Goal: Book appointment/travel/reservation

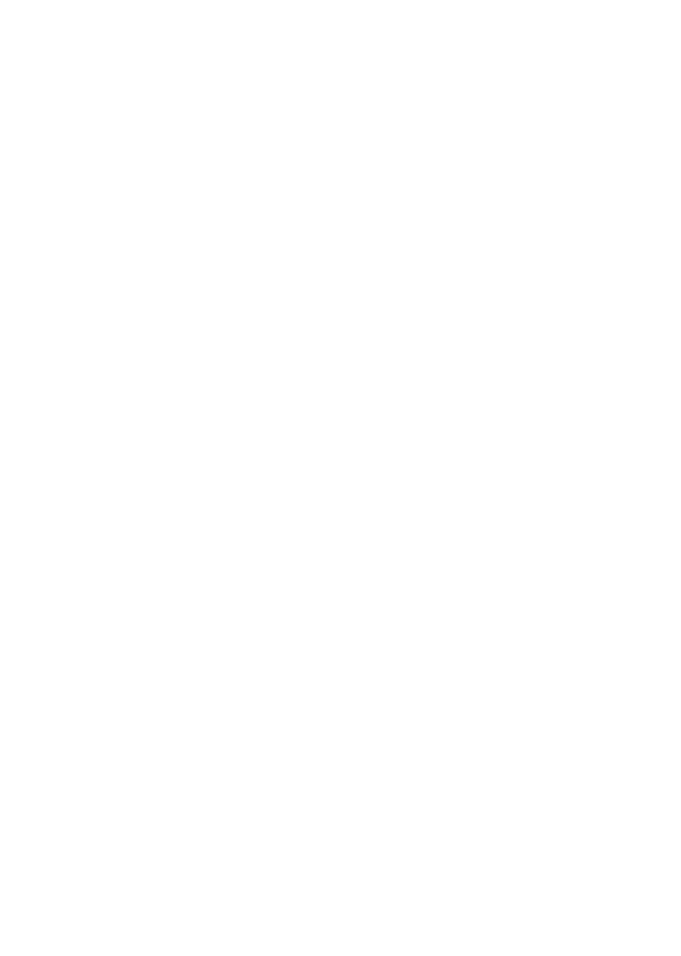
click at [90, 722] on div "Anreise" at bounding box center [65, 708] width 87 height 30
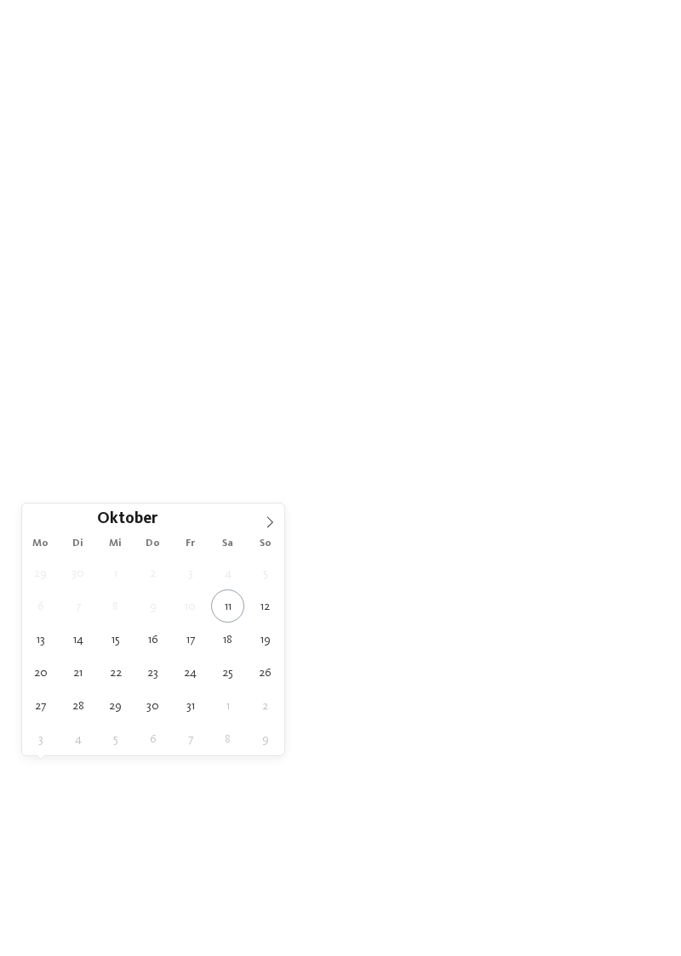
type div "17.10.2025"
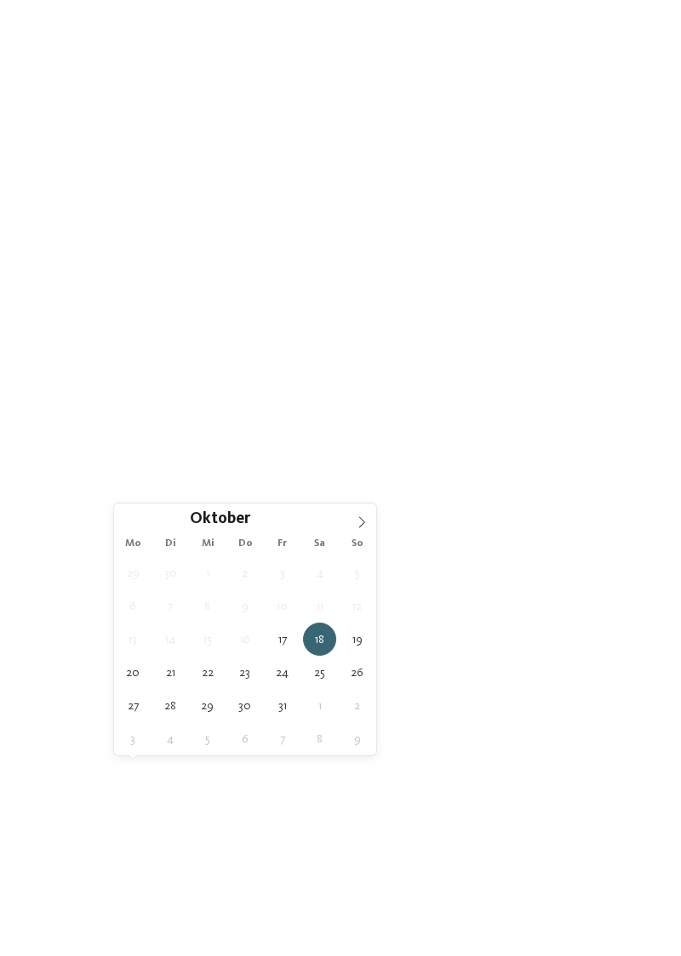
type div "19.10.2025"
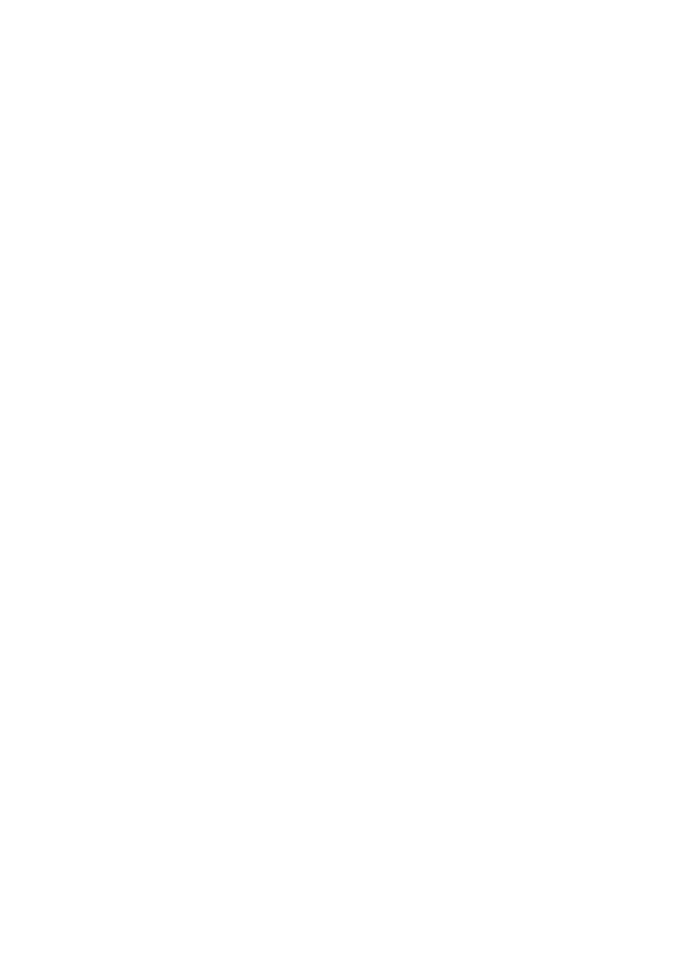
click at [362, 722] on div "Meine Wünsche" at bounding box center [351, 708] width 109 height 30
click at [309, 180] on div at bounding box center [306, 187] width 17 height 17
click at [576, 221] on div at bounding box center [578, 222] width 17 height 17
click at [168, 784] on div "übernehmen" at bounding box center [341, 798] width 494 height 34
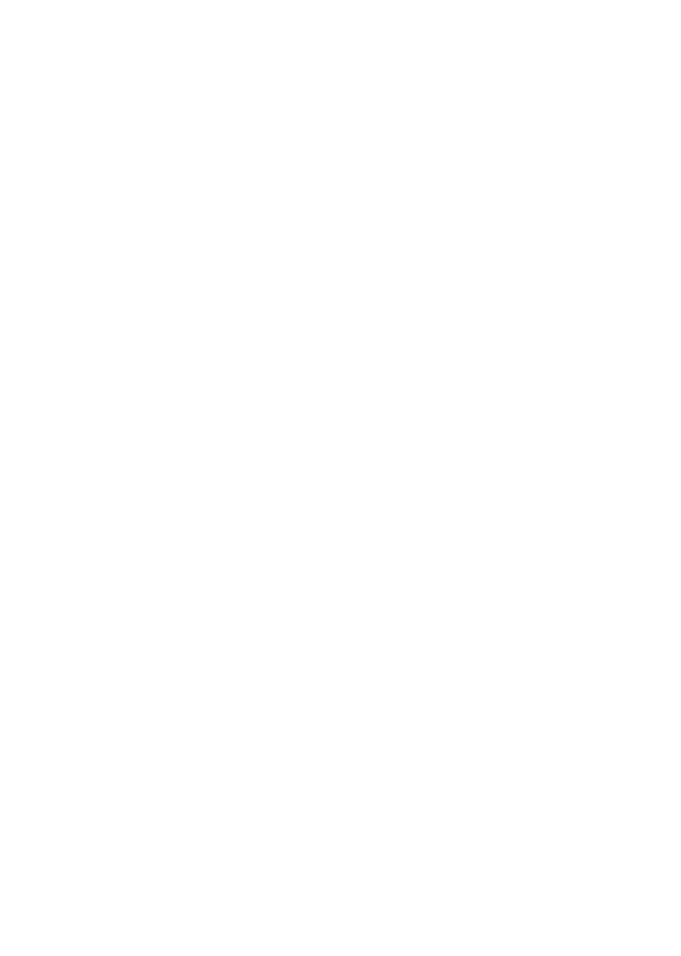
click at [272, 412] on div "Region" at bounding box center [249, 405] width 53 height 14
click at [474, 339] on icon at bounding box center [477, 324] width 37 height 30
click at [252, 412] on span "Region" at bounding box center [249, 406] width 44 height 12
click at [446, 402] on div at bounding box center [442, 393] width 17 height 17
click at [437, 437] on div at bounding box center [442, 427] width 17 height 17
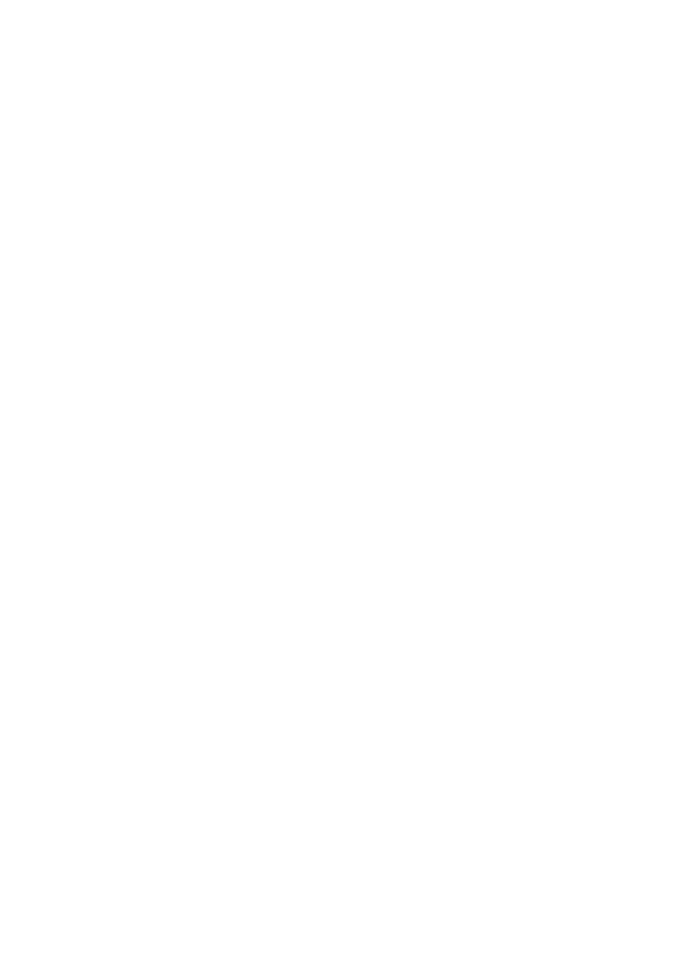
click at [439, 471] on div at bounding box center [442, 462] width 17 height 17
click at [439, 505] on div at bounding box center [442, 496] width 17 height 17
click at [441, 539] on div at bounding box center [442, 530] width 17 height 17
click at [303, 607] on div "übernehmen" at bounding box center [340, 590] width 221 height 34
click at [645, 332] on icon at bounding box center [647, 317] width 37 height 30
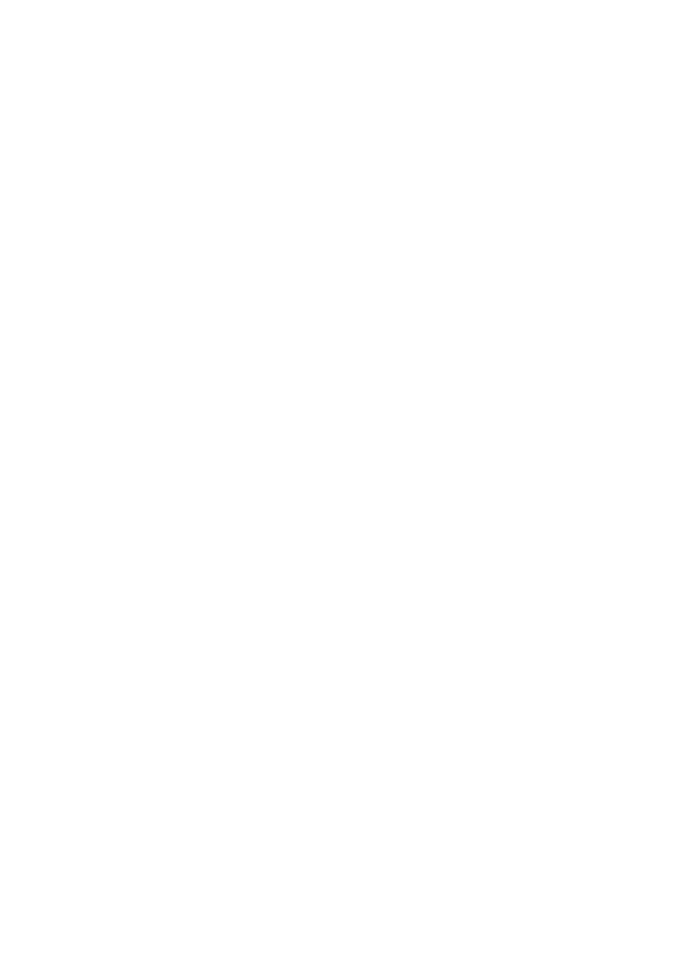
click at [490, 412] on span "Family Experiences" at bounding box center [471, 406] width 78 height 12
click at [479, 254] on icon at bounding box center [477, 239] width 37 height 30
click at [545, 419] on div "Weitere Filter anzeigen" at bounding box center [552, 405] width 30 height 30
click at [310, 496] on div "Halbpension" at bounding box center [204, 479] width 221 height 34
click at [312, 454] on div at bounding box center [306, 445] width 17 height 17
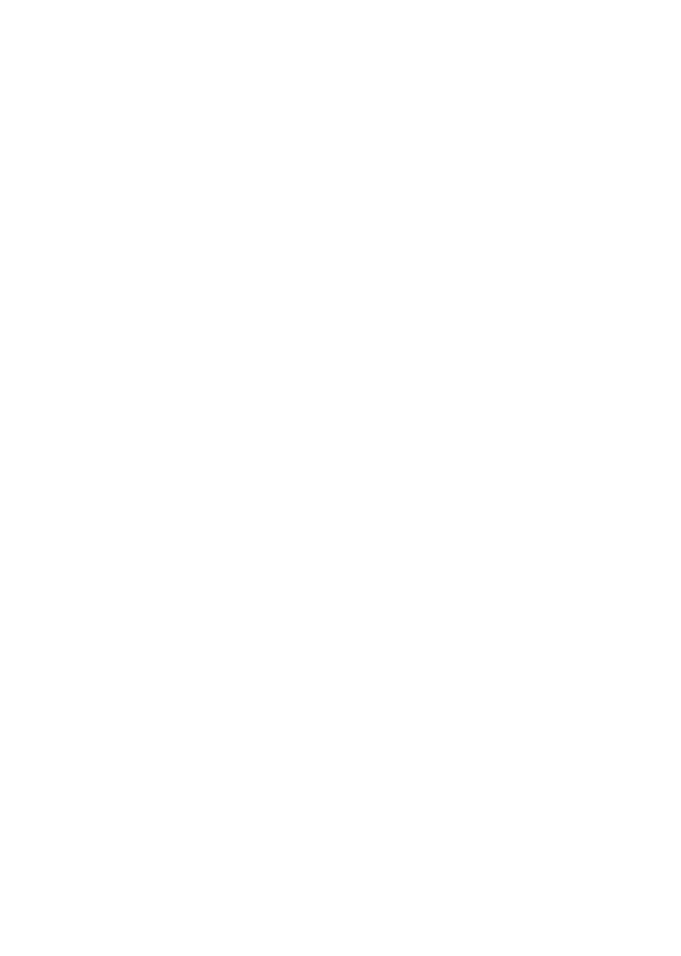
click at [303, 385] on div at bounding box center [306, 376] width 17 height 17
click at [310, 419] on div at bounding box center [306, 410] width 17 height 17
click at [585, 394] on div "Residence/Appartements" at bounding box center [476, 377] width 221 height 34
click at [572, 385] on div at bounding box center [578, 376] width 17 height 17
click at [580, 428] on div "Hotel" at bounding box center [476, 411] width 221 height 34
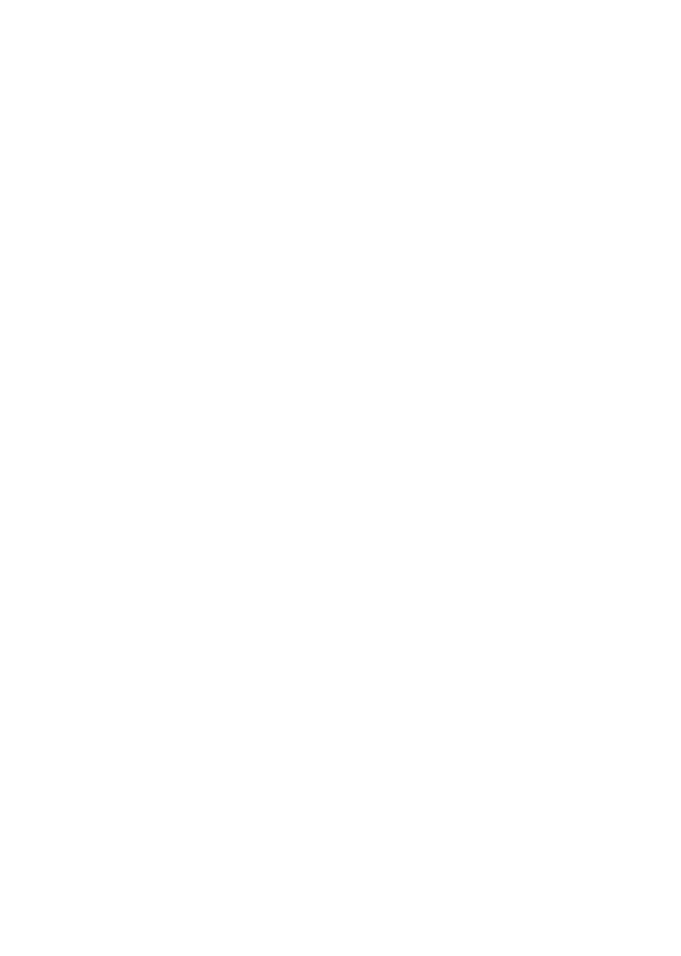
click at [185, 624] on div "übernehmen" at bounding box center [341, 607] width 494 height 34
click at [548, 419] on div "Weitere Filter anzeigen" at bounding box center [552, 405] width 30 height 30
click at [564, 394] on div "Residence/Appartements" at bounding box center [476, 377] width 221 height 34
click at [194, 624] on div "übernehmen" at bounding box center [341, 607] width 494 height 34
click at [608, 419] on link "Hotel finden" at bounding box center [615, 405] width 87 height 30
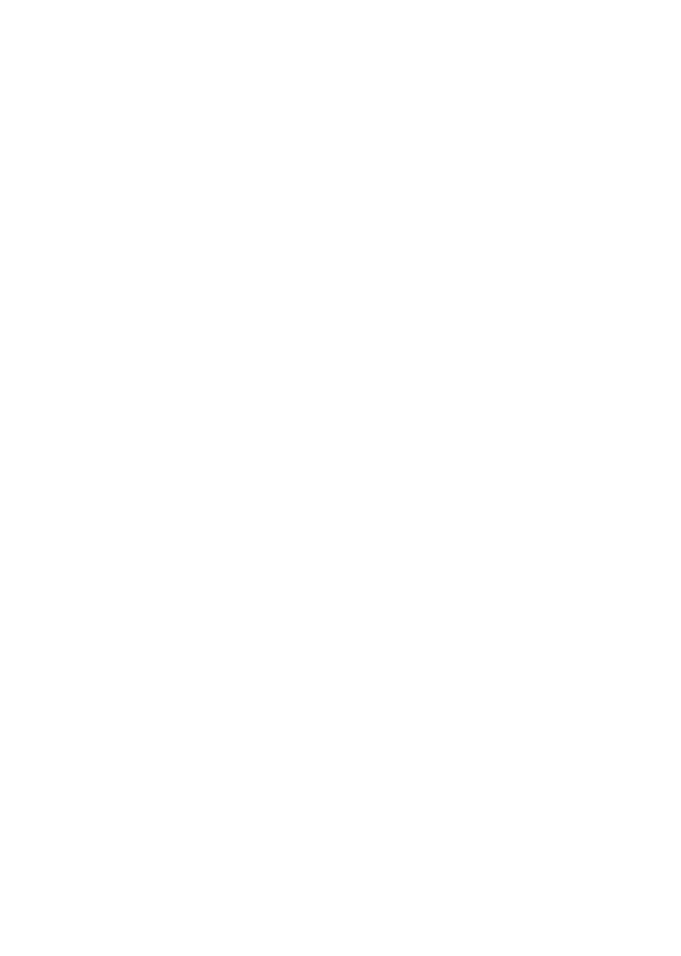
scroll to position [374, 0]
click at [361, 237] on span "Meine Wünsche" at bounding box center [343, 243] width 66 height 12
click at [304, 220] on div at bounding box center [306, 222] width 17 height 17
click at [311, 252] on div at bounding box center [306, 256] width 17 height 17
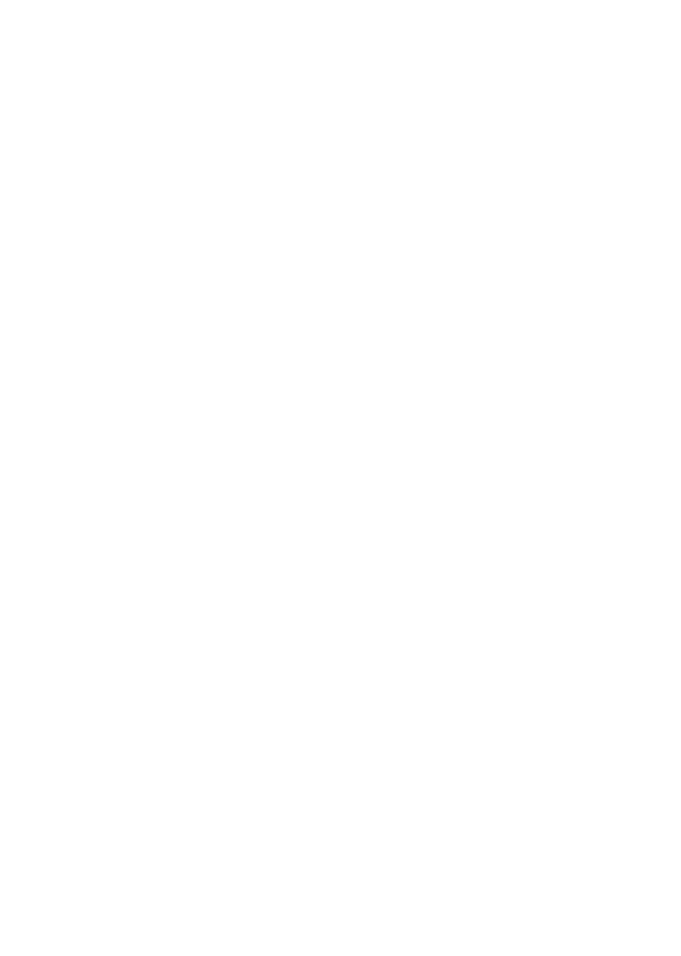
click at [206, 809] on div "übernehmen" at bounding box center [341, 798] width 494 height 34
click at [244, 126] on span "Region" at bounding box center [245, 132] width 36 height 12
click at [442, 391] on icon at bounding box center [442, 394] width 11 height 10
click at [444, 437] on div "Eisacktal" at bounding box center [340, 428] width 221 height 34
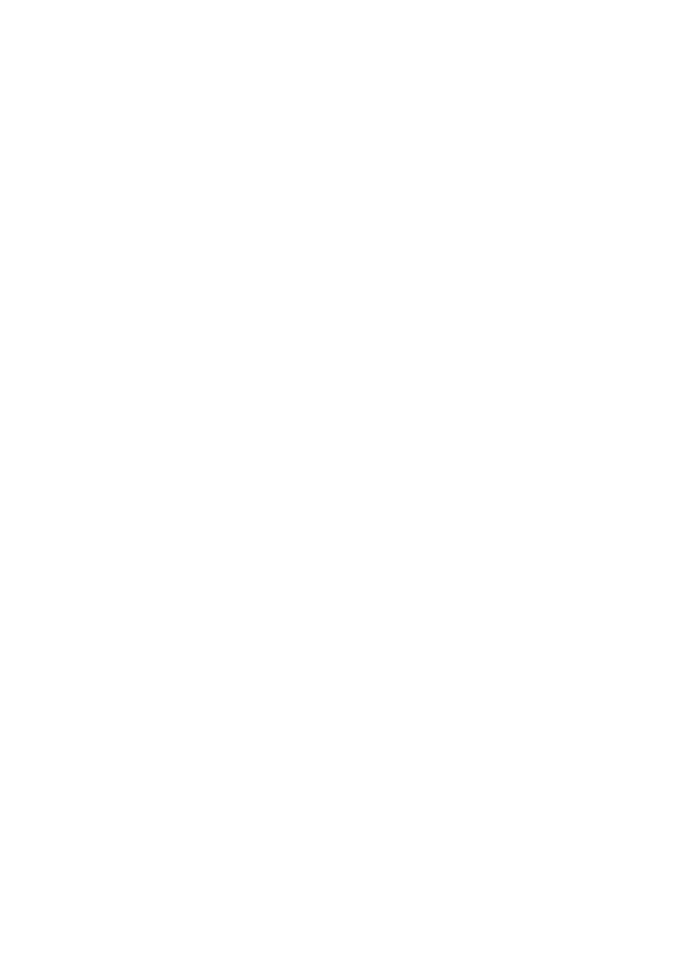
click at [439, 461] on icon at bounding box center [442, 462] width 11 height 10
click at [441, 495] on icon at bounding box center [442, 496] width 11 height 10
click at [439, 530] on icon at bounding box center [442, 530] width 11 height 10
click at [293, 600] on div "übernehmen" at bounding box center [340, 590] width 221 height 34
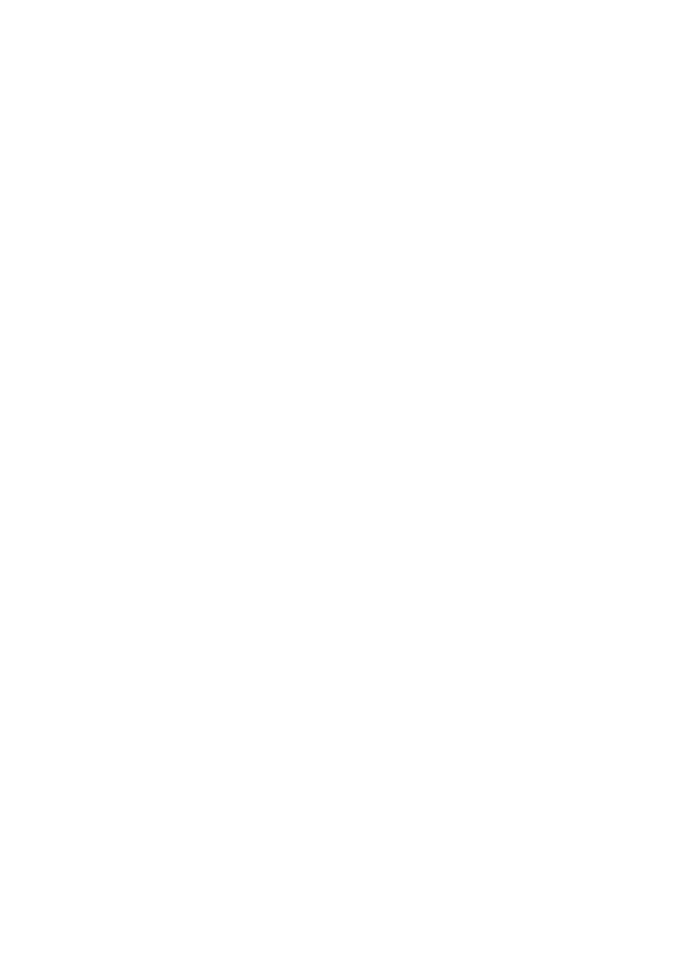
click at [357, 385] on span "Meine Wünsche" at bounding box center [343, 391] width 66 height 12
click at [294, 259] on div "Familiensauna" at bounding box center [204, 257] width 221 height 34
click at [239, 799] on div "übernehmen" at bounding box center [341, 798] width 494 height 34
click at [557, 300] on icon at bounding box center [559, 303] width 8 height 7
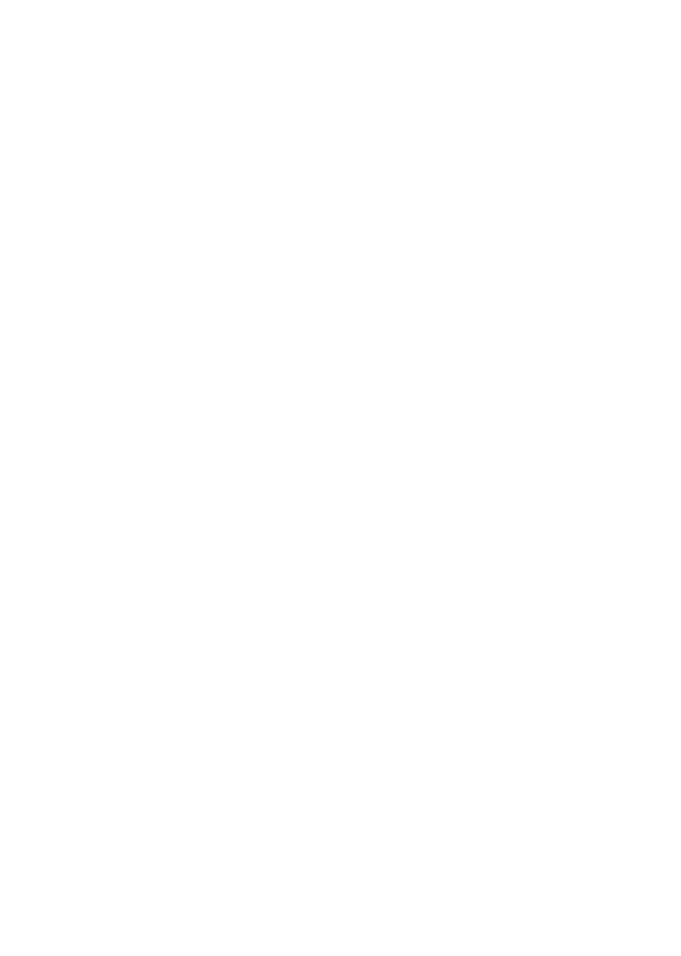
click at [301, 376] on icon at bounding box center [306, 377] width 11 height 10
click at [298, 417] on div at bounding box center [306, 410] width 17 height 17
click at [299, 439] on div at bounding box center [306, 445] width 17 height 17
click at [300, 467] on div "Halbpension" at bounding box center [204, 479] width 221 height 34
click at [568, 403] on div "Hotel" at bounding box center [476, 411] width 221 height 34
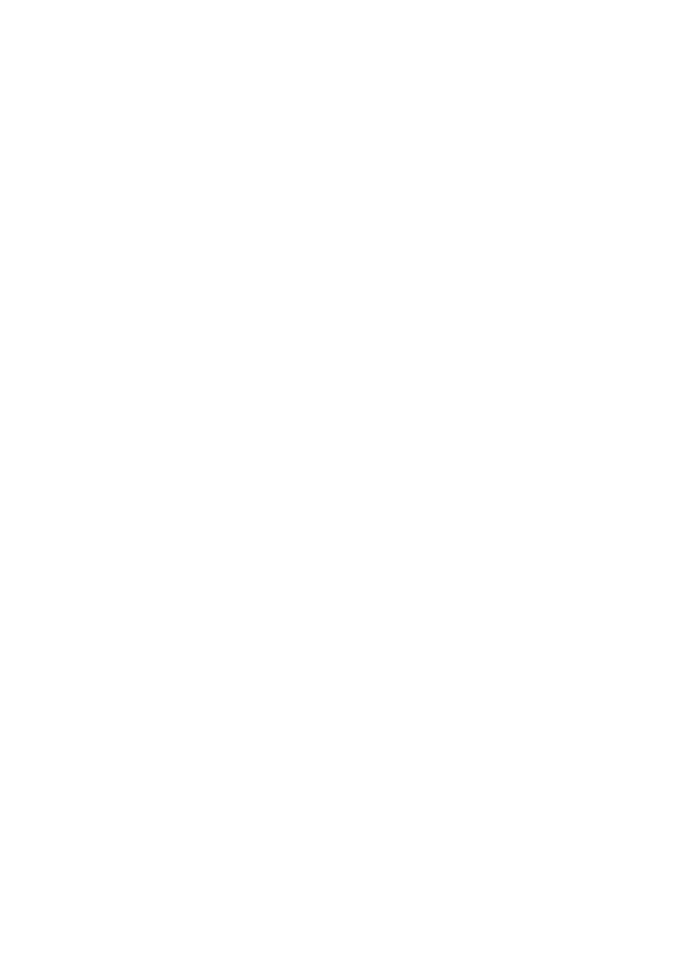
click at [565, 378] on div "Residence/Appartements" at bounding box center [476, 377] width 221 height 34
click at [603, 294] on icon at bounding box center [613, 307] width 37 height 30
click at [599, 304] on div "filtern" at bounding box center [602, 319] width 78 height 30
click at [340, 385] on span "Meine Wünsche" at bounding box center [343, 391] width 66 height 12
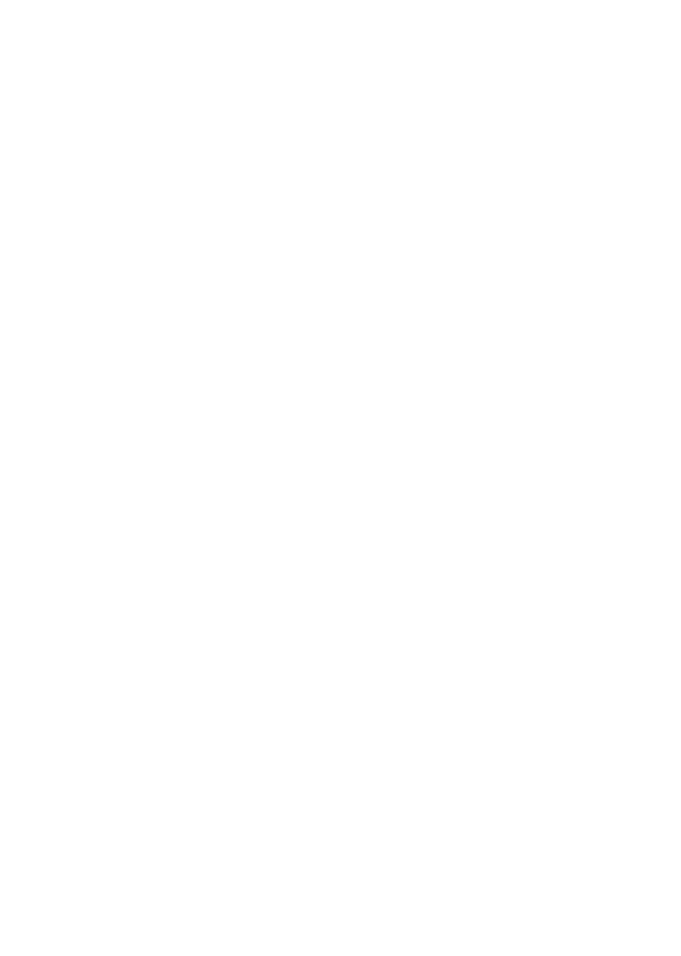
click at [300, 232] on div "Erlebnisschwimmbad" at bounding box center [204, 223] width 221 height 34
click at [290, 182] on div "Hallen- oder Schleusenbad" at bounding box center [204, 187] width 221 height 37
click at [567, 214] on div "Sauna" at bounding box center [476, 223] width 221 height 34
click at [165, 801] on div "übernehmen" at bounding box center [341, 798] width 494 height 34
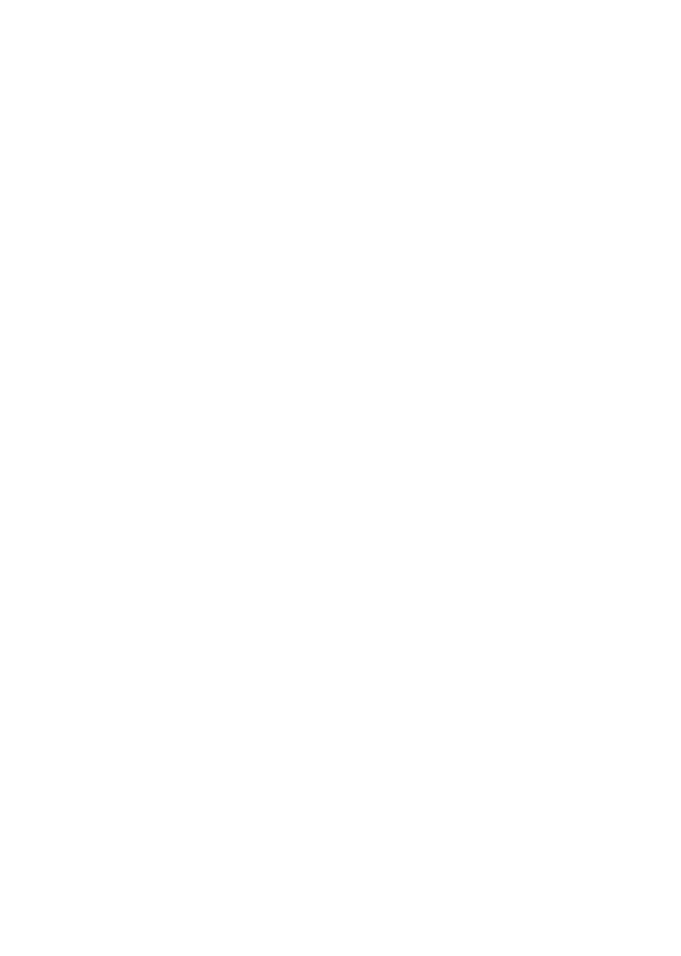
click at [100, 823] on h4 "Adventure Family Hotel Maria ****" at bounding box center [183, 845] width 264 height 45
click at [333, 494] on span "Familienzimmer" at bounding box center [337, 494] width 79 height 10
click at [649, 617] on icon at bounding box center [647, 621] width 47 height 38
click at [651, 605] on icon at bounding box center [647, 613] width 47 height 38
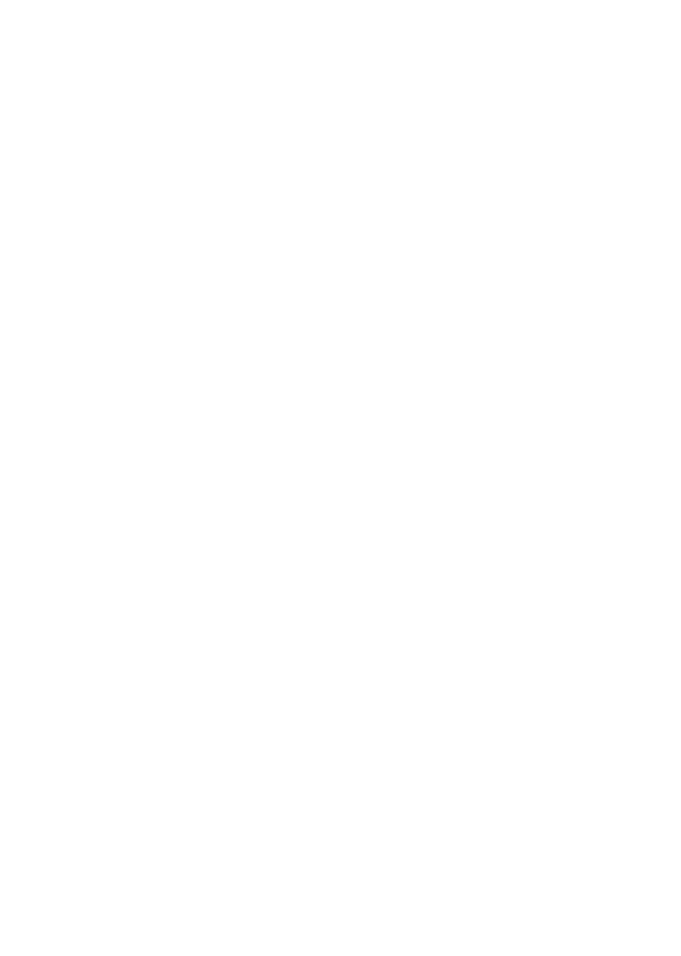
click at [655, 608] on icon at bounding box center [647, 621] width 47 height 38
click at [646, 612] on icon at bounding box center [647, 613] width 47 height 38
click at [652, 621] on icon at bounding box center [647, 621] width 47 height 38
click at [276, 654] on span at bounding box center [276, 655] width 26 height 26
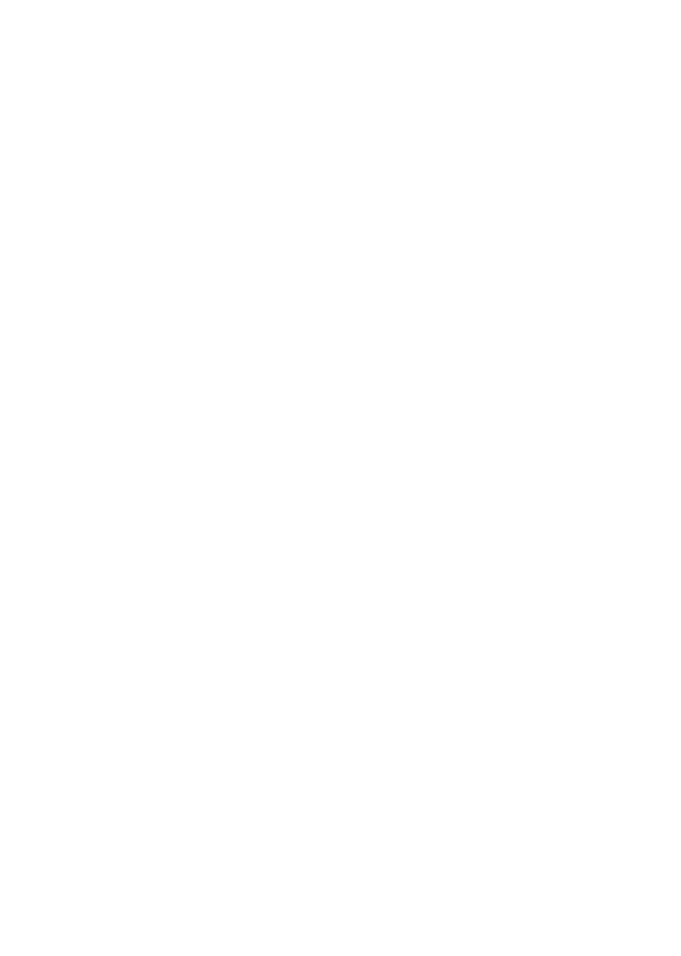
click at [269, 649] on span at bounding box center [276, 655] width 26 height 26
type input "*"
click at [311, 721] on select "* * * * * * * * * * * ** ** ** ** ** ** ** **" at bounding box center [263, 718] width 119 height 29
select select "*"
click at [313, 776] on div "* * * * * * * * * * * ** ** ** ** ** ** ** ** Alter Kind" at bounding box center [263, 785] width 119 height 43
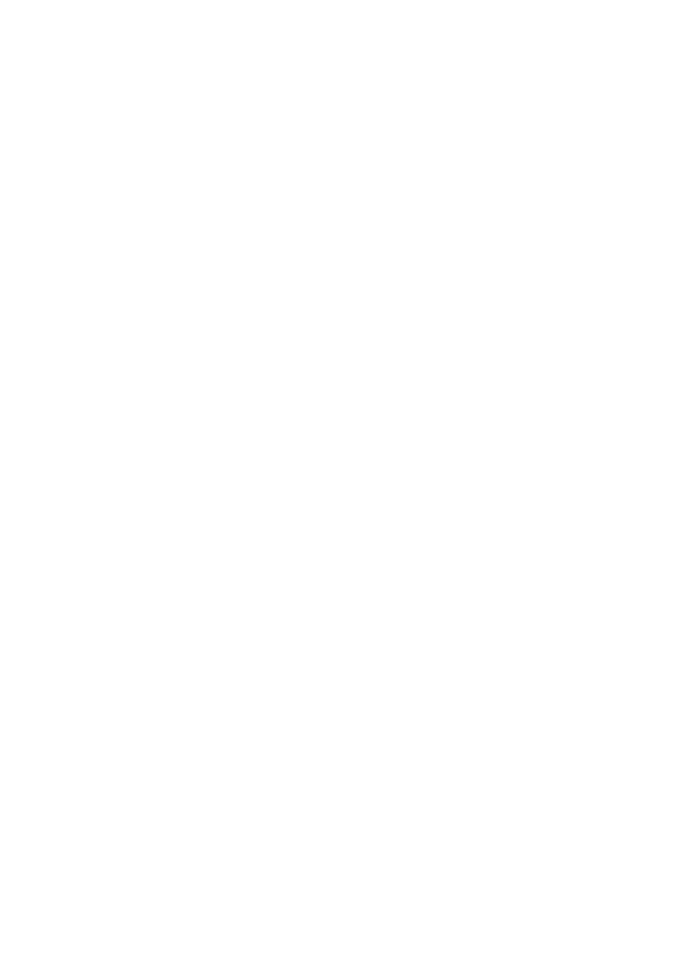
click at [310, 778] on div "* * * * * * * * * * * ** ** ** ** ** ** ** ** Alter Kind" at bounding box center [263, 785] width 119 height 43
click at [311, 766] on select "* * * * * * * * * * * ** ** ** ** ** ** ** **" at bounding box center [263, 778] width 119 height 29
select select "*"
type input "**********"
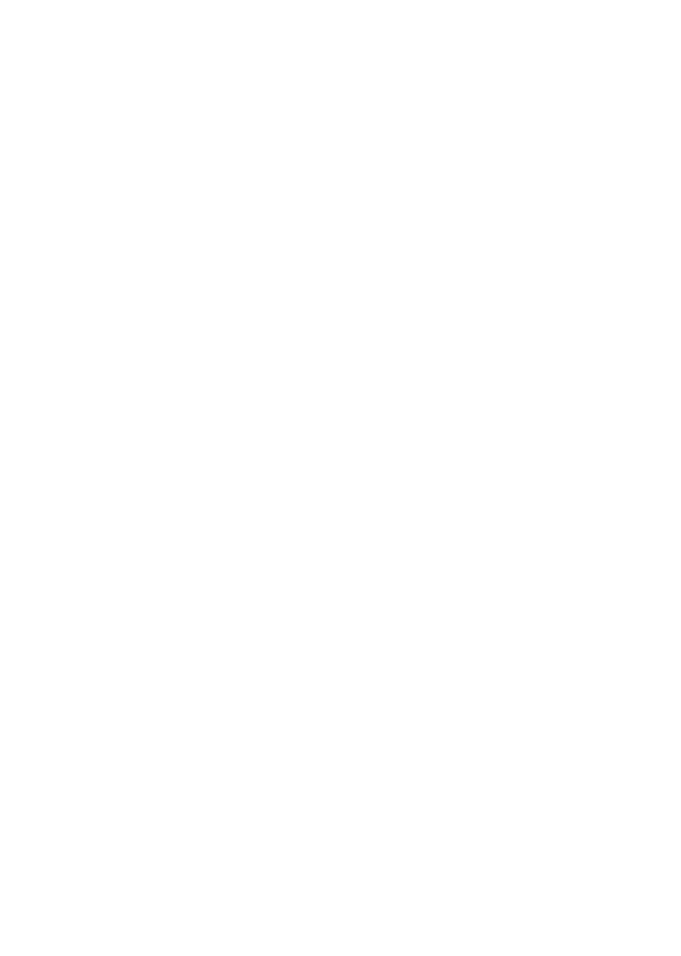
type input "**********"
click at [571, 483] on button "Schließen" at bounding box center [565, 486] width 41 height 41
click at [299, 431] on img at bounding box center [340, 433] width 193 height 144
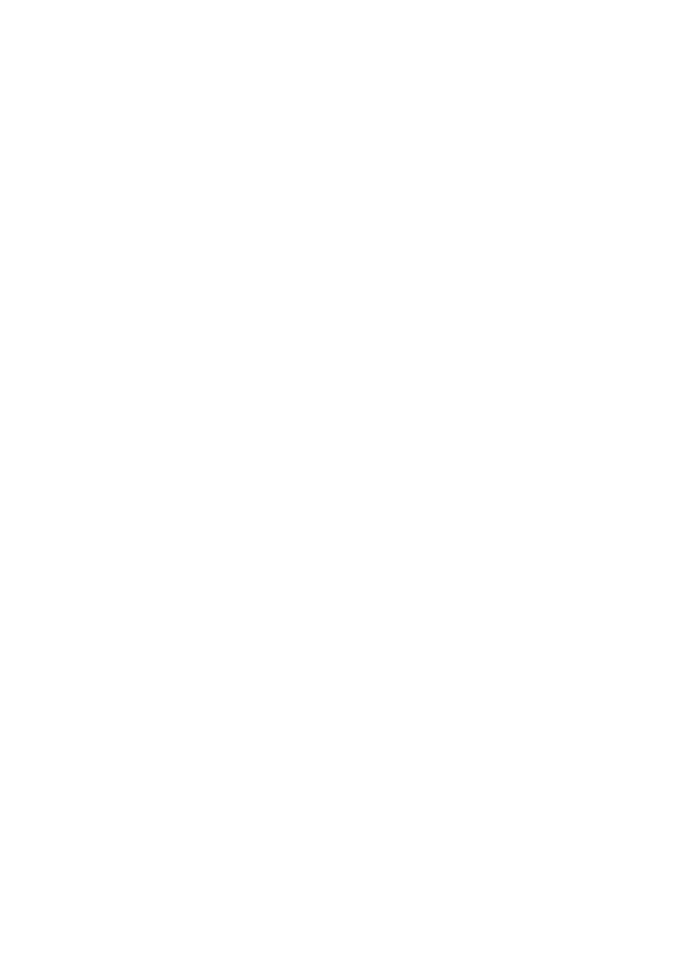
click at [522, 425] on img at bounding box center [550, 433] width 193 height 144
click at [431, 393] on h4 "Family Hotel Posta ****" at bounding box center [498, 404] width 264 height 22
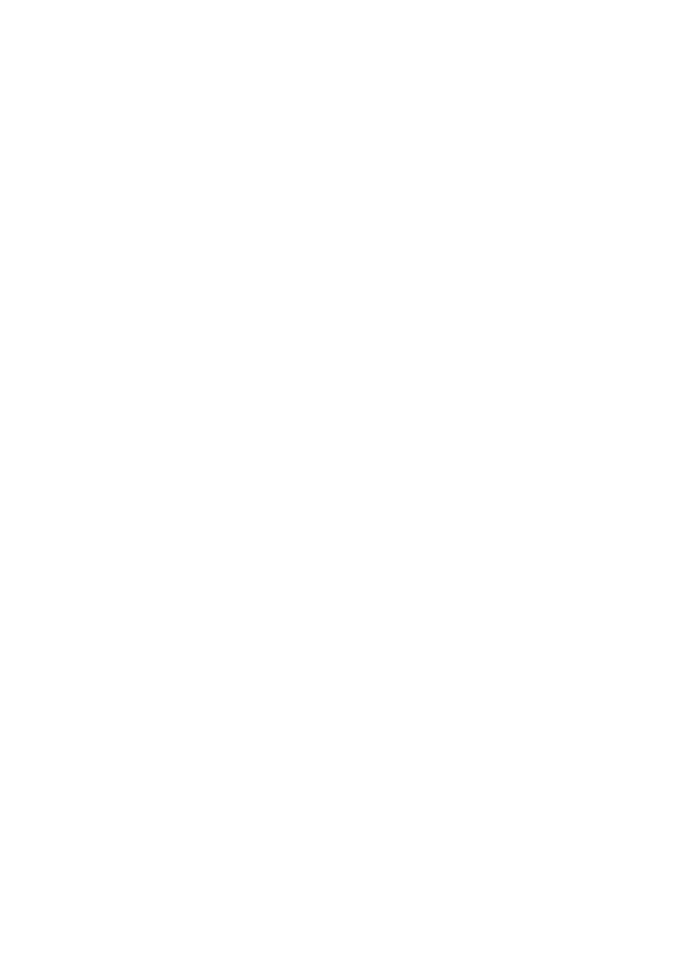
click at [296, 456] on img at bounding box center [340, 528] width 193 height 144
click at [534, 269] on img at bounding box center [550, 331] width 193 height 144
click at [647, 312] on icon at bounding box center [644, 331] width 47 height 38
click at [548, 259] on img at bounding box center [550, 331] width 193 height 144
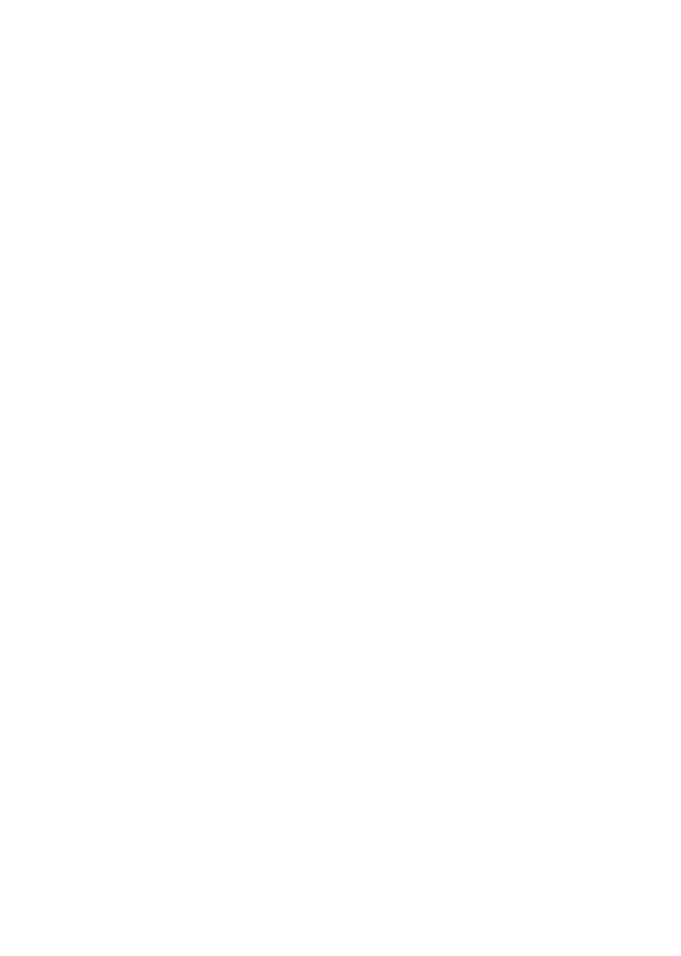
click at [37, 312] on icon at bounding box center [36, 331] width 47 height 38
click at [31, 312] on icon at bounding box center [36, 331] width 47 height 38
click at [329, 602] on div "Familienzimmer" at bounding box center [337, 617] width 96 height 30
click at [409, 779] on link "jetzt anfragen" at bounding box center [432, 796] width 140 height 34
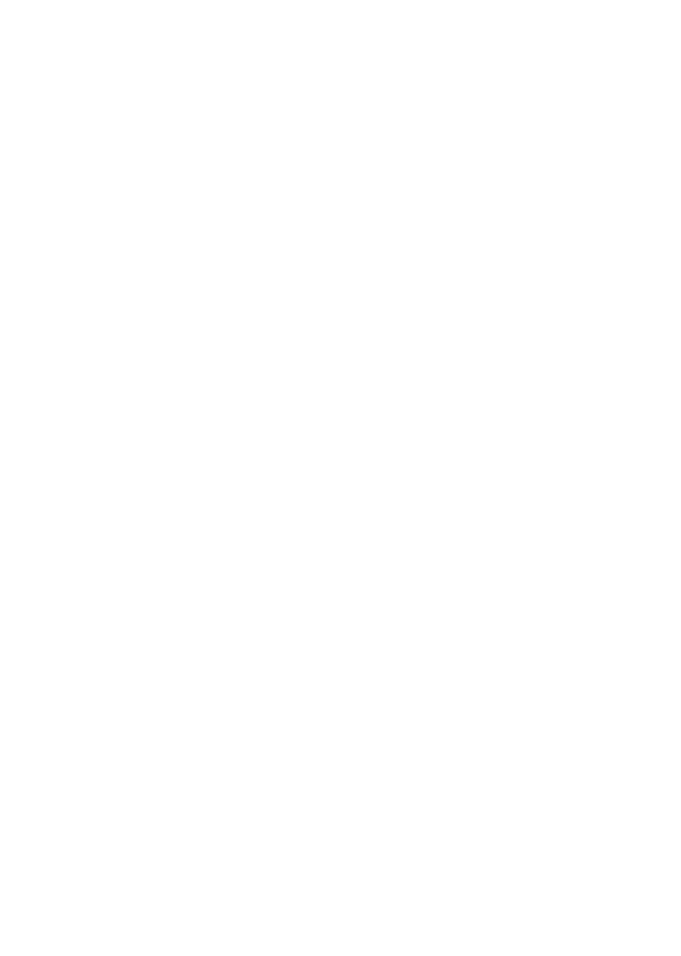
click at [16, 438] on icon at bounding box center [20, 443] width 15 height 12
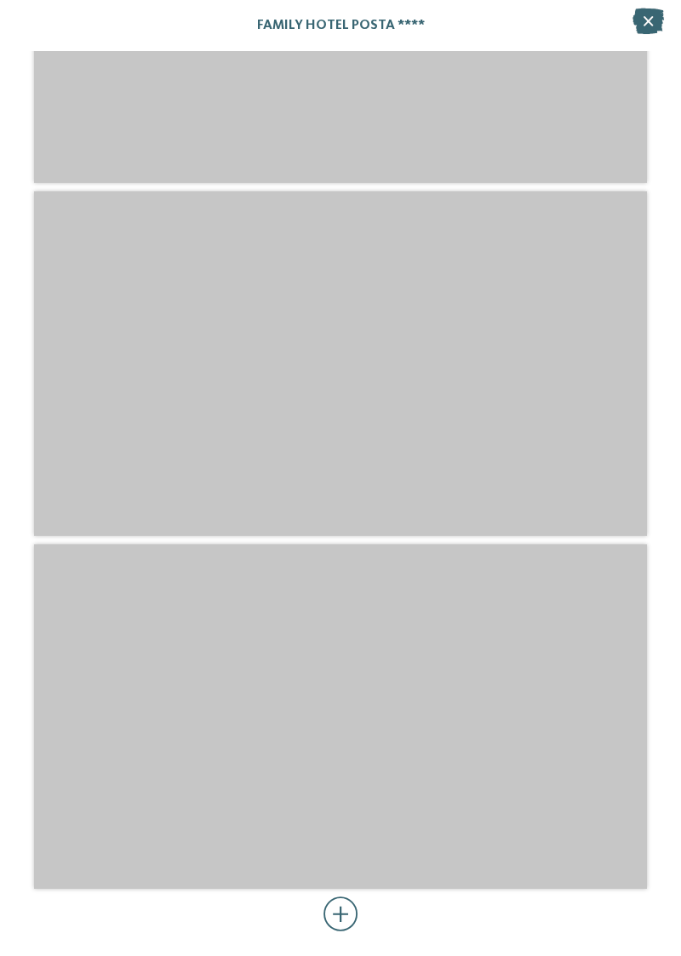
scroll to position [3652, 0]
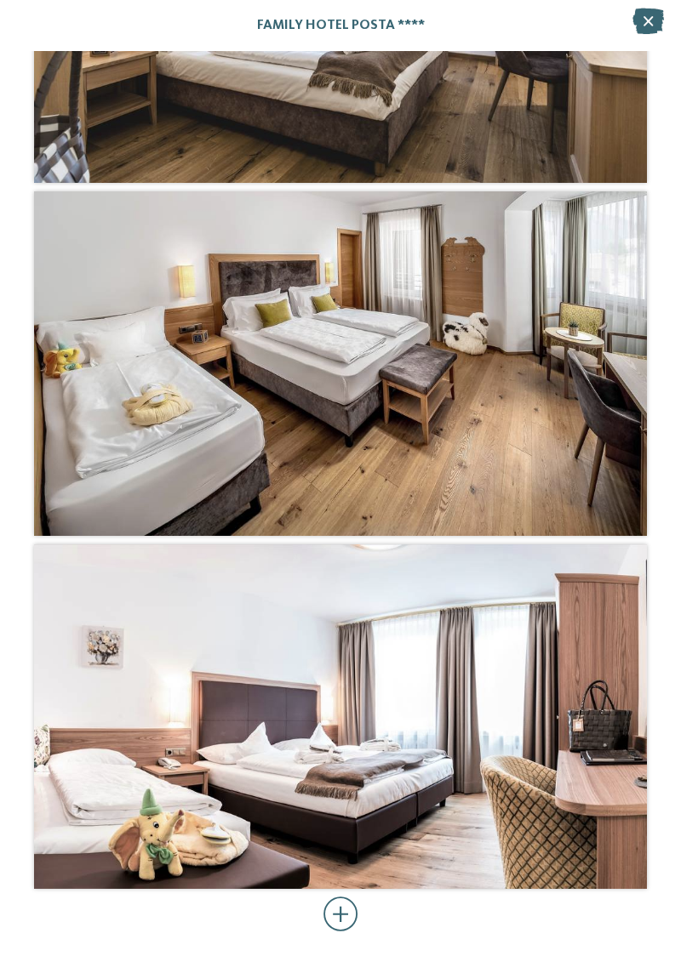
click at [337, 914] on div at bounding box center [340, 915] width 35 height 34
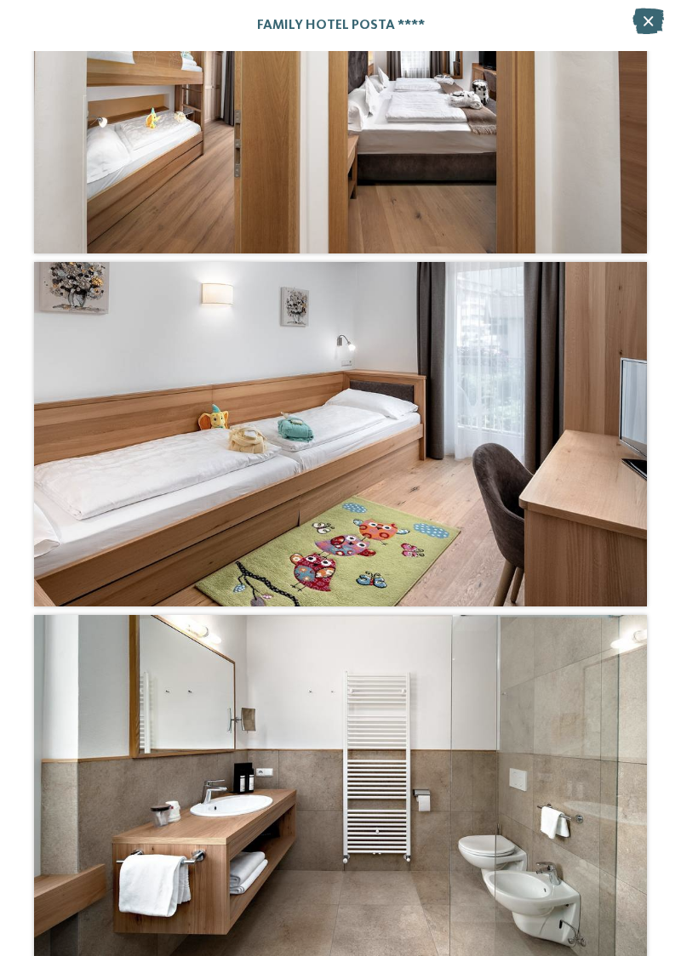
scroll to position [8553, 0]
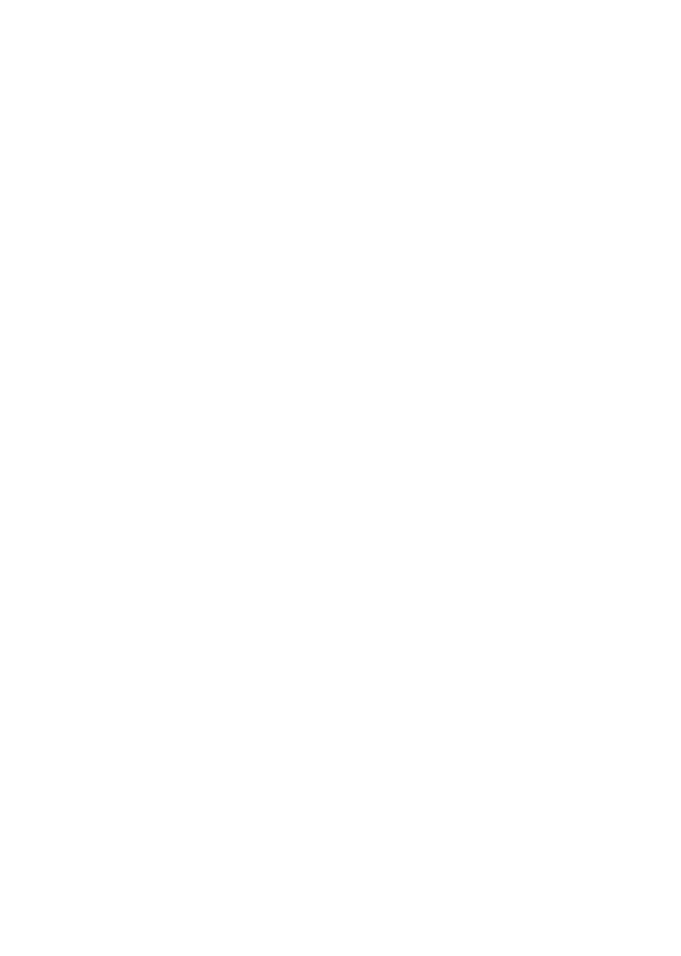
scroll to position [3815, 0]
click at [423, 528] on h4 "Cavallino Bianco Family Spa Grand Hotel ****ˢ" at bounding box center [498, 550] width 264 height 45
click at [52, 174] on icon at bounding box center [61, 182] width 20 height 16
click at [112, 369] on h4 "Family Hotel Posta ****" at bounding box center [183, 380] width 264 height 22
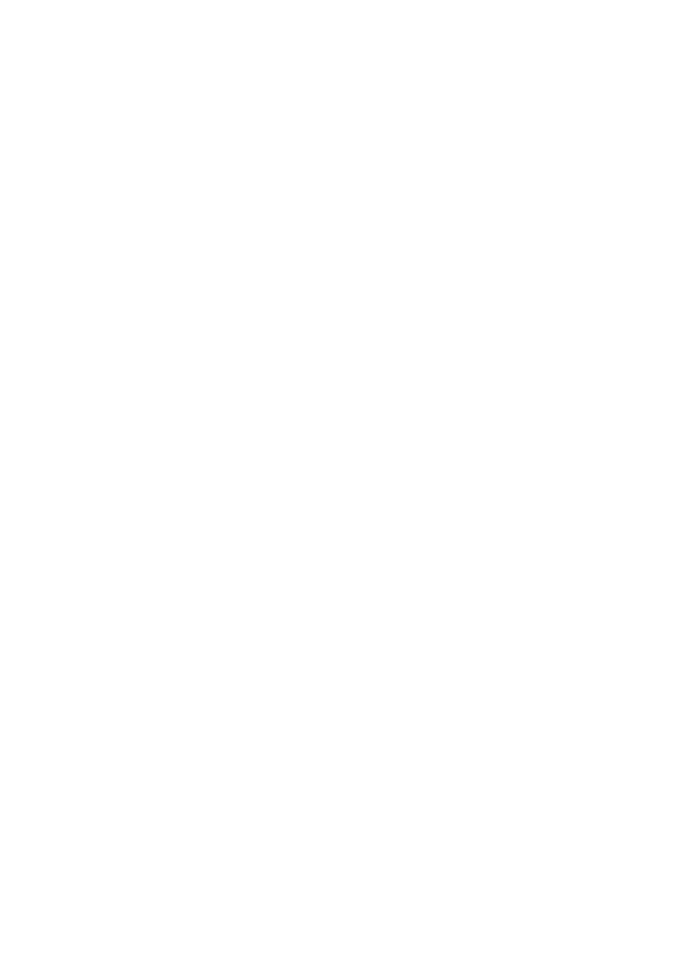
click at [99, 695] on h4 "Familyhotel Biancaneve ****ˢ" at bounding box center [183, 706] width 264 height 22
click at [107, 563] on h4 "Family Hotel Posta ****" at bounding box center [183, 574] width 264 height 22
click at [19, 441] on icon at bounding box center [20, 443] width 15 height 12
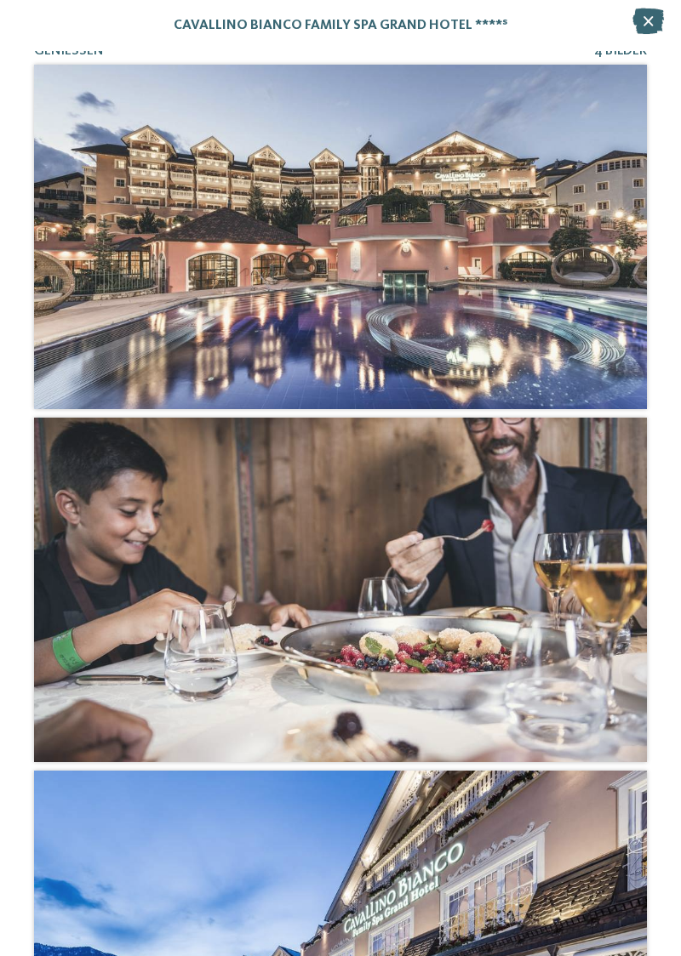
scroll to position [2242, 0]
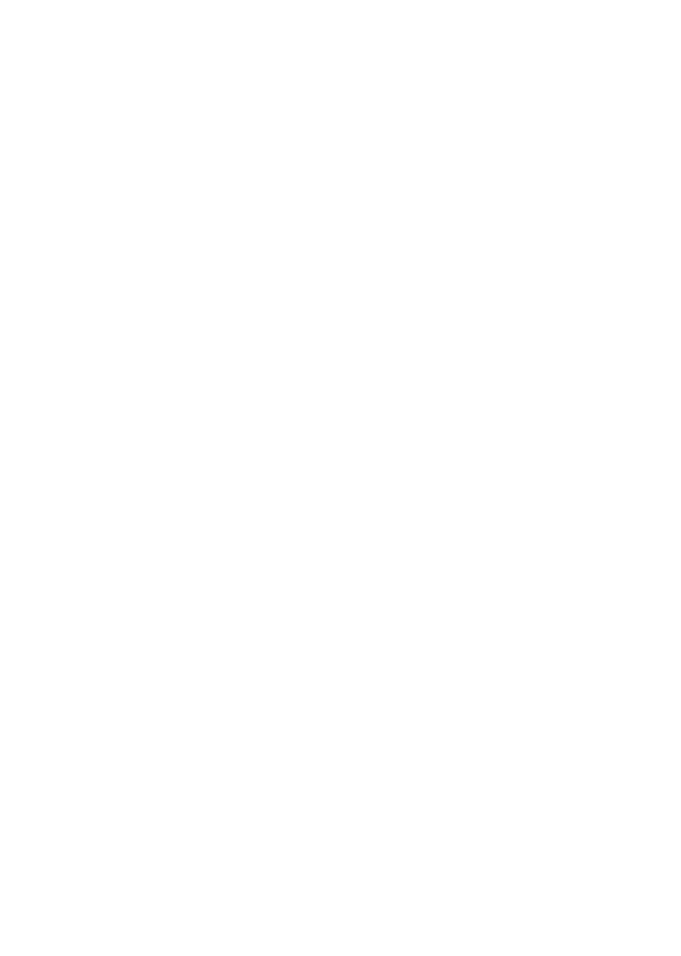
click at [22, 442] on icon at bounding box center [20, 443] width 15 height 12
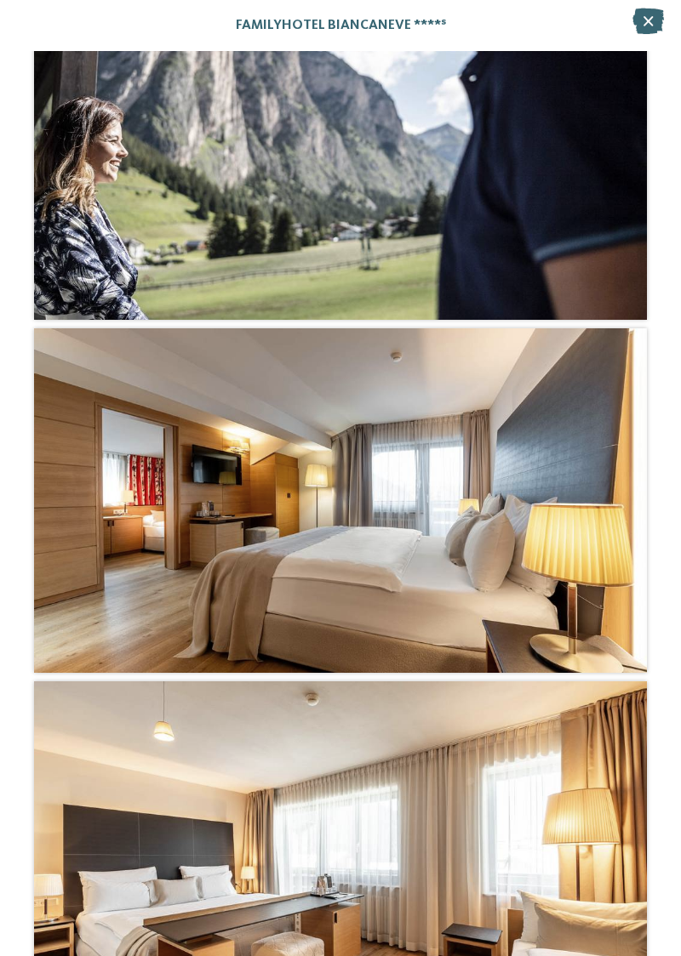
scroll to position [4792, 0]
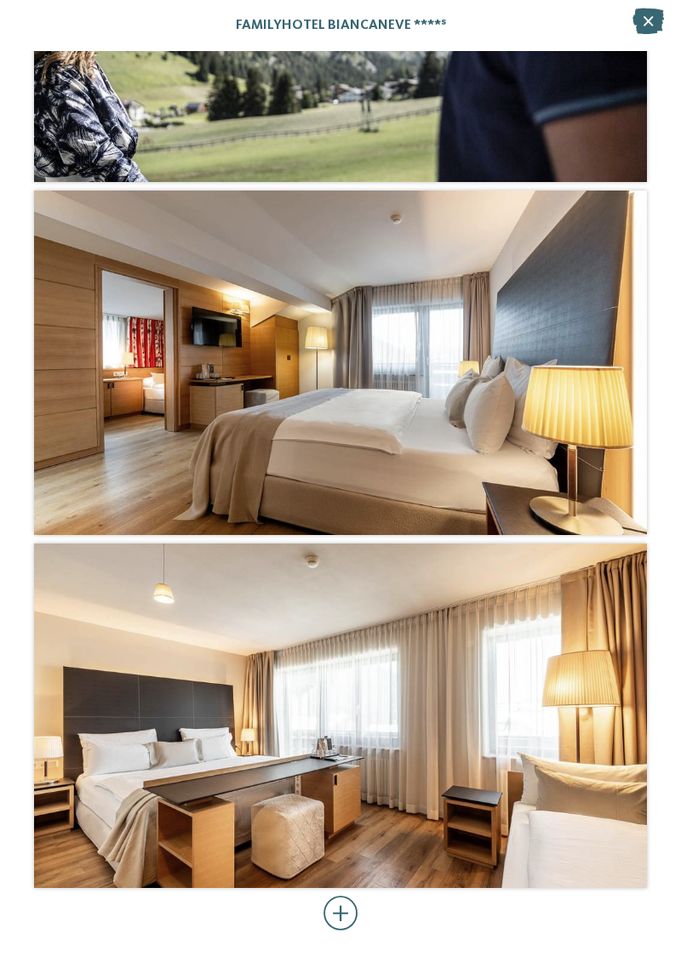
click at [342, 907] on div at bounding box center [340, 914] width 35 height 34
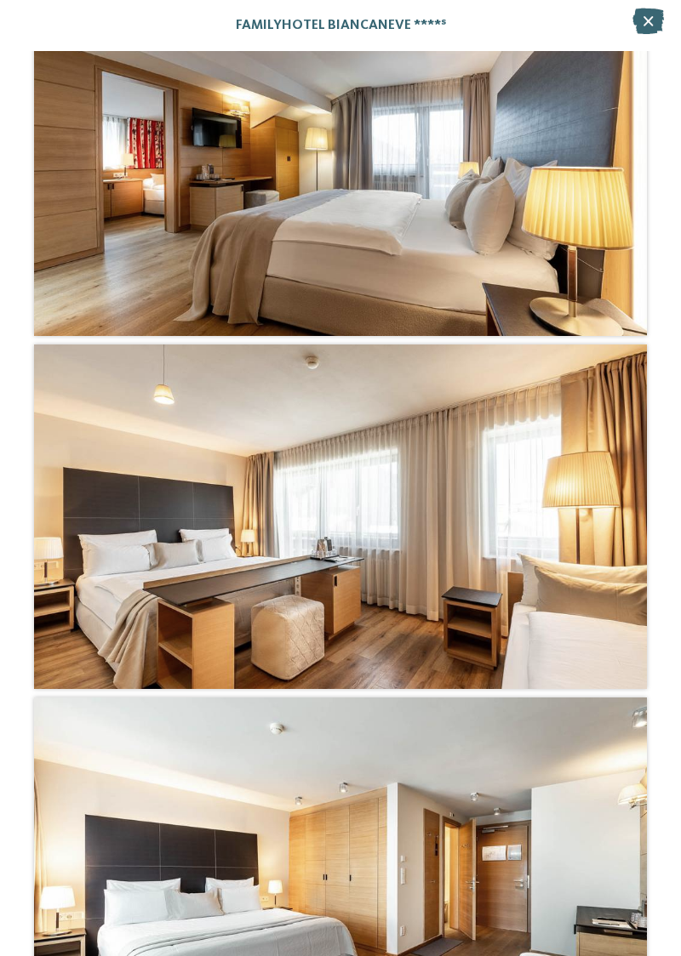
scroll to position [5102, 0]
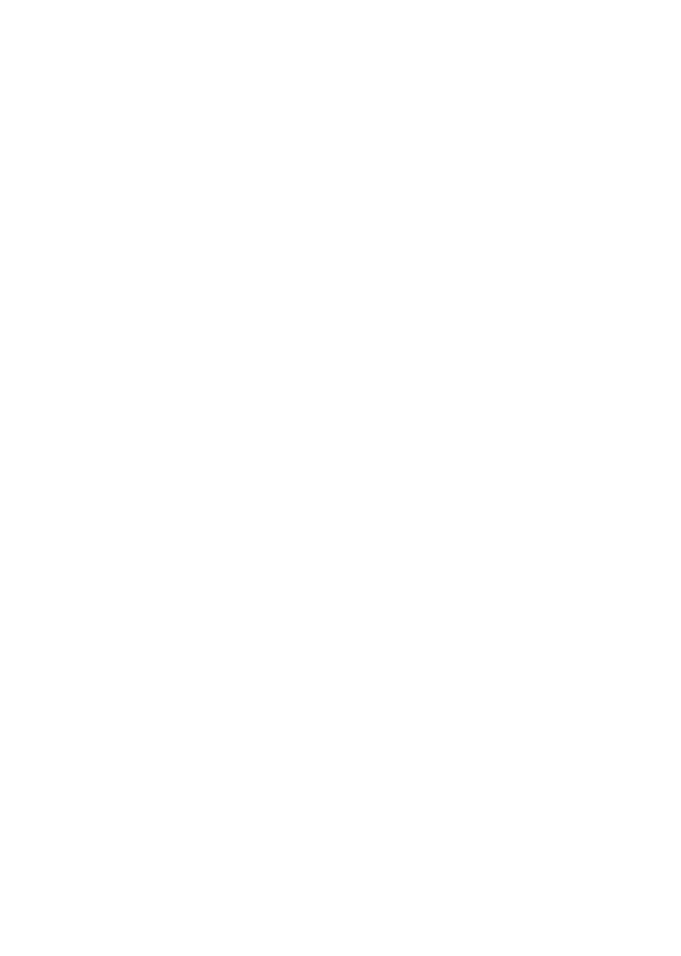
scroll to position [980, 0]
click at [89, 473] on span "[DOMAIN_NAME]" at bounding box center [109, 479] width 99 height 13
click at [122, 402] on h4 "Cavallino Bianco Family Spa Grand Hotel ****ˢ" at bounding box center [183, 424] width 264 height 45
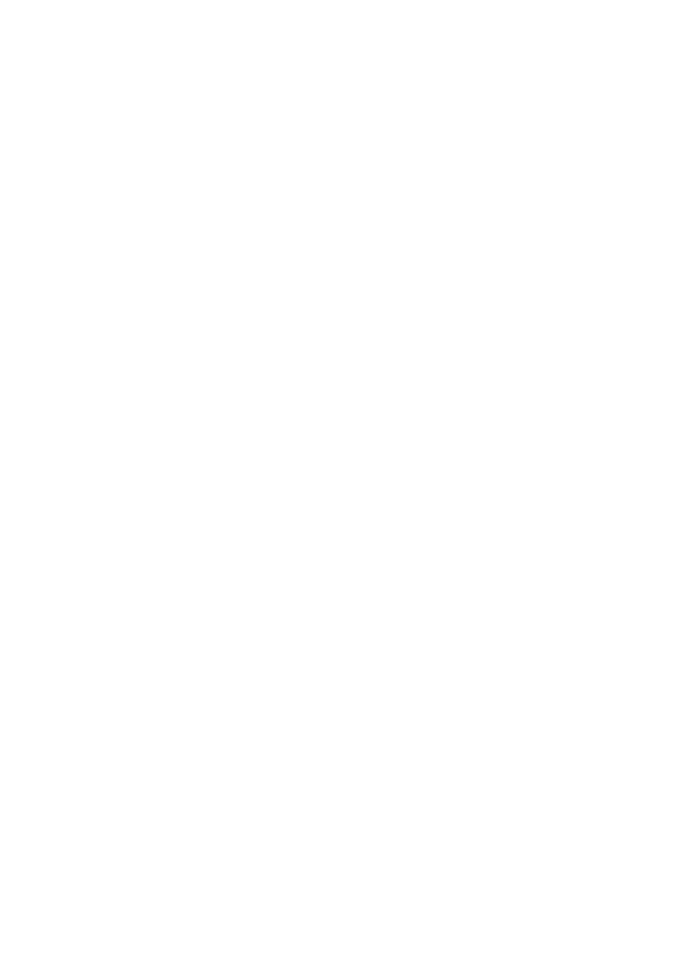
click at [98, 712] on h4 "Familyhotel Biancaneve ****ˢ" at bounding box center [183, 723] width 264 height 22
click at [101, 641] on h4 "Familyhotel Biancaneve ****ˢ" at bounding box center [183, 652] width 264 height 22
click at [655, 392] on icon at bounding box center [647, 411] width 47 height 38
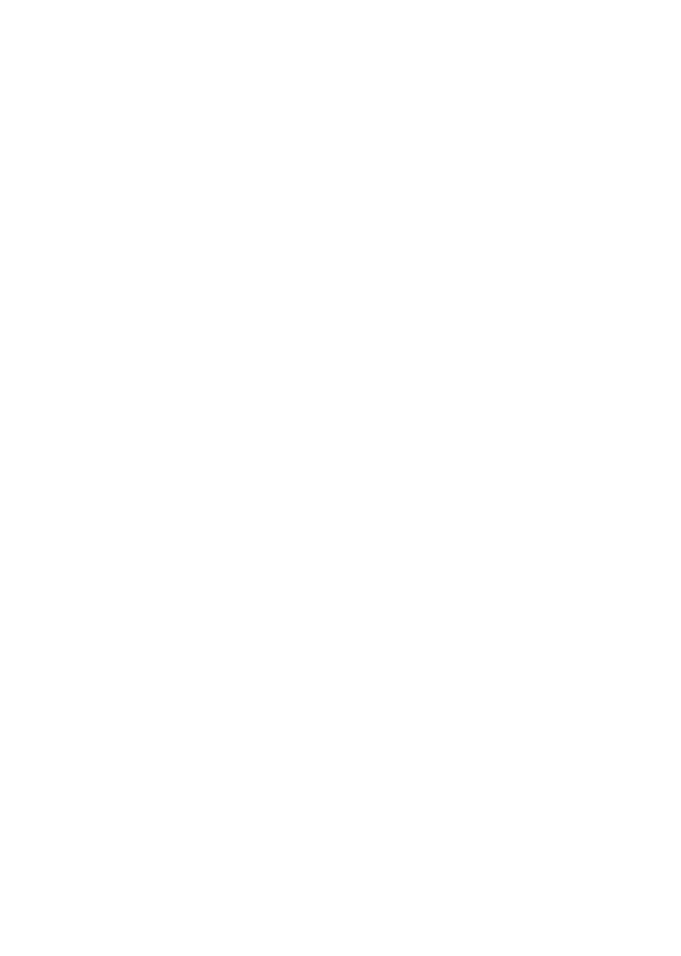
scroll to position [0, 0]
click at [14, 437] on icon at bounding box center [20, 443] width 15 height 12
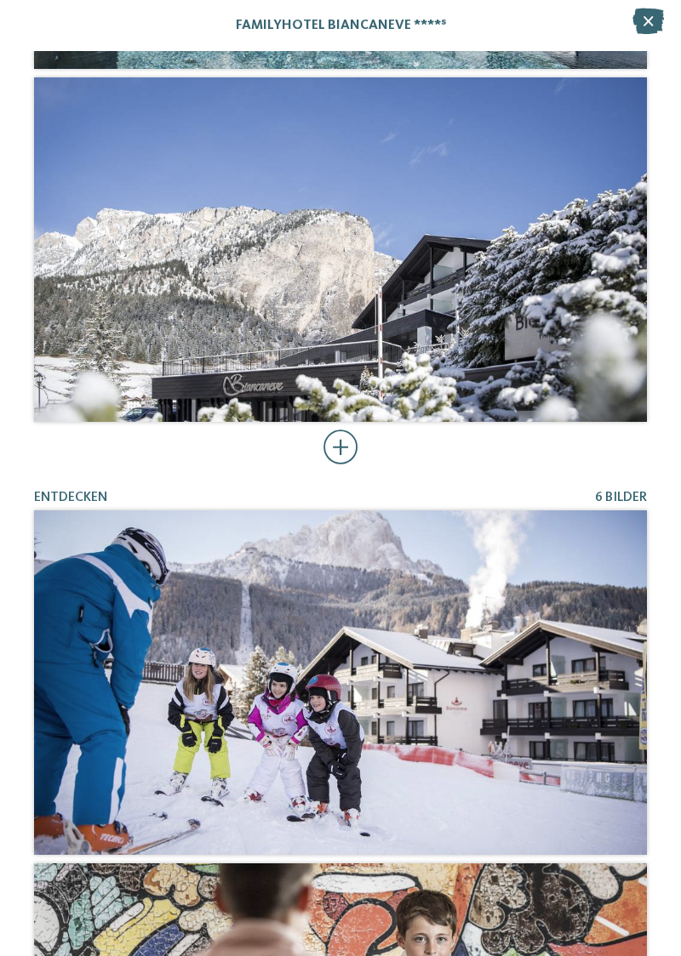
scroll to position [702, 0]
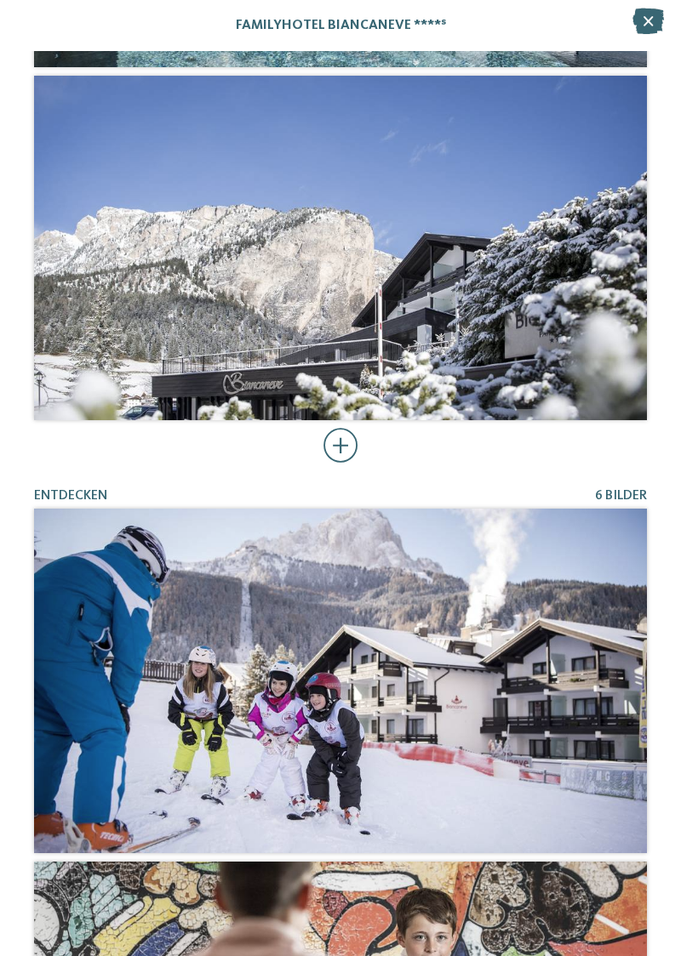
click at [343, 442] on div at bounding box center [340, 446] width 35 height 34
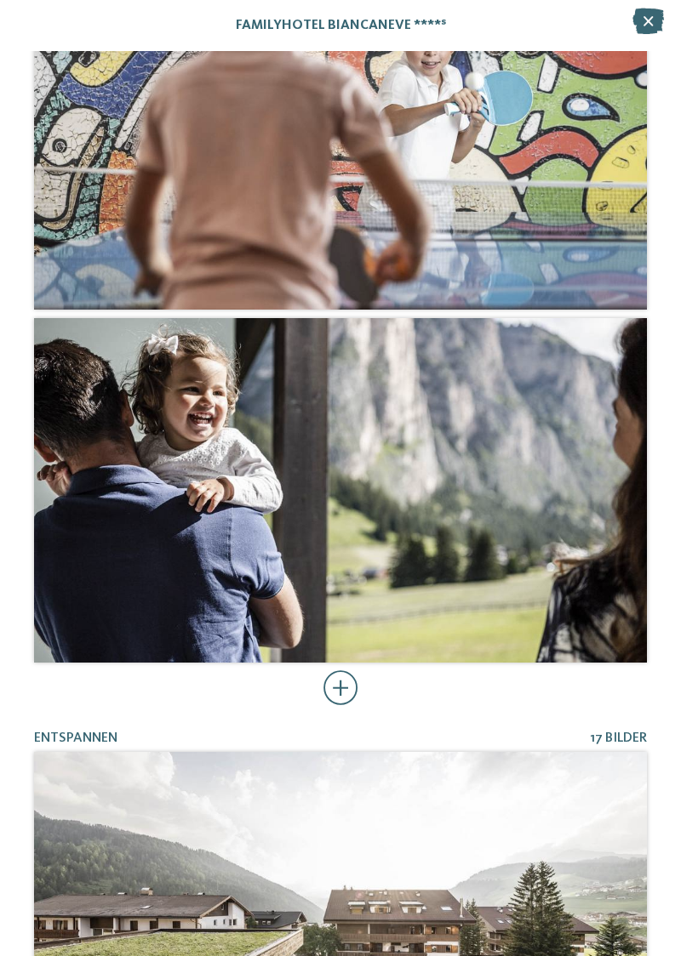
scroll to position [2617, 0]
click at [334, 679] on div at bounding box center [340, 688] width 35 height 34
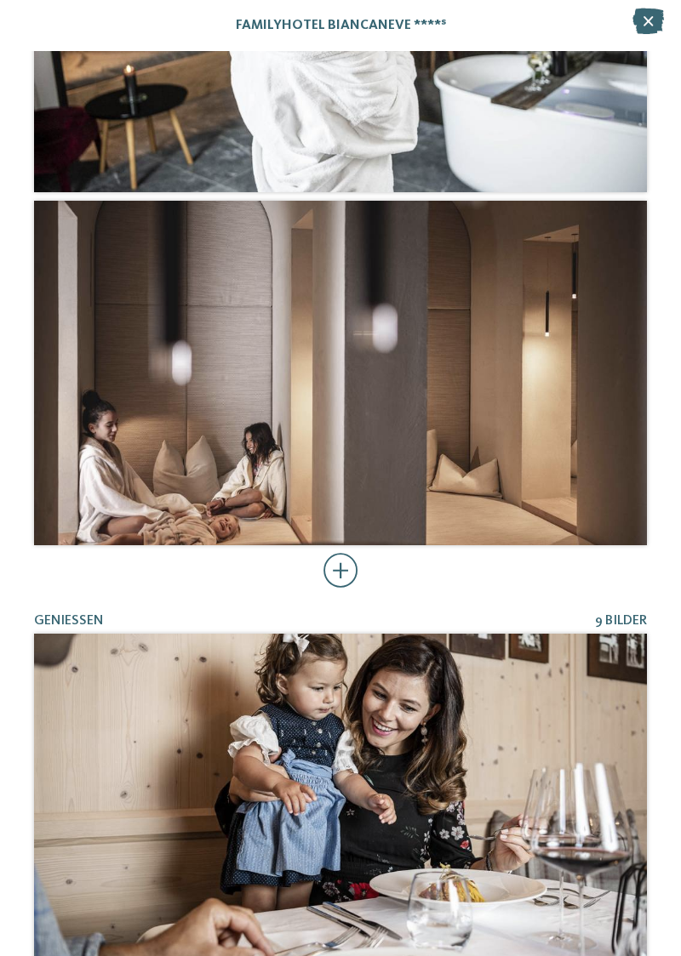
scroll to position [4891, 0]
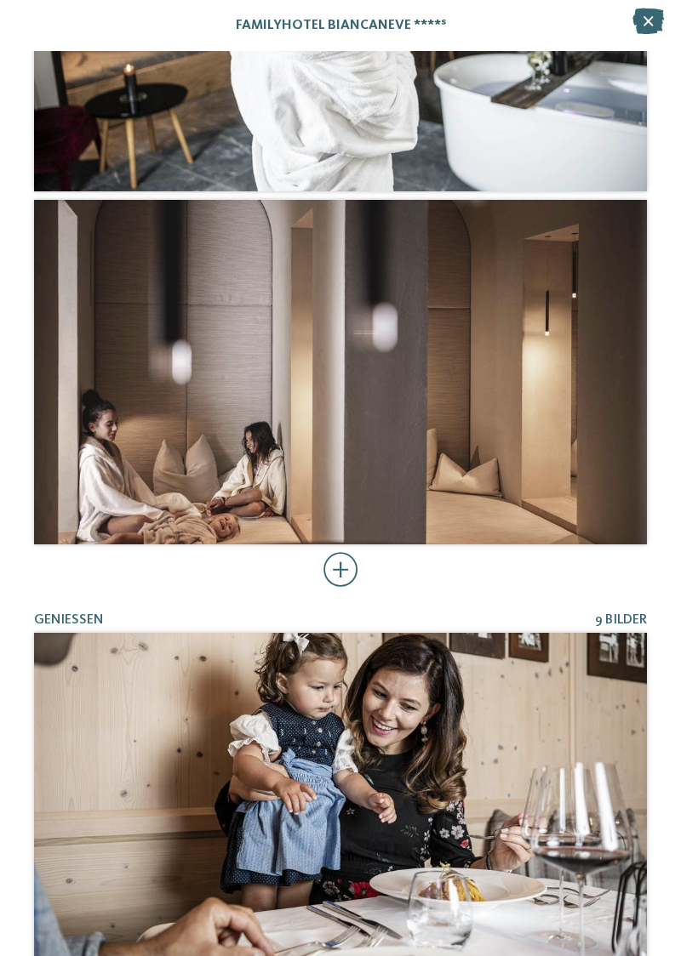
click at [351, 565] on div at bounding box center [340, 570] width 35 height 34
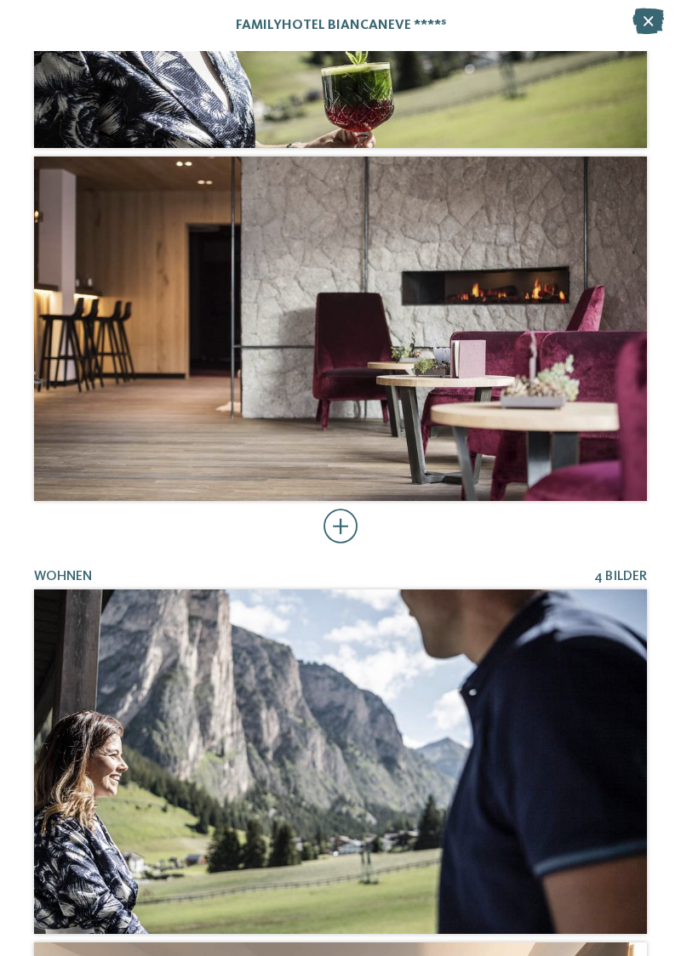
scroll to position [10976, 0]
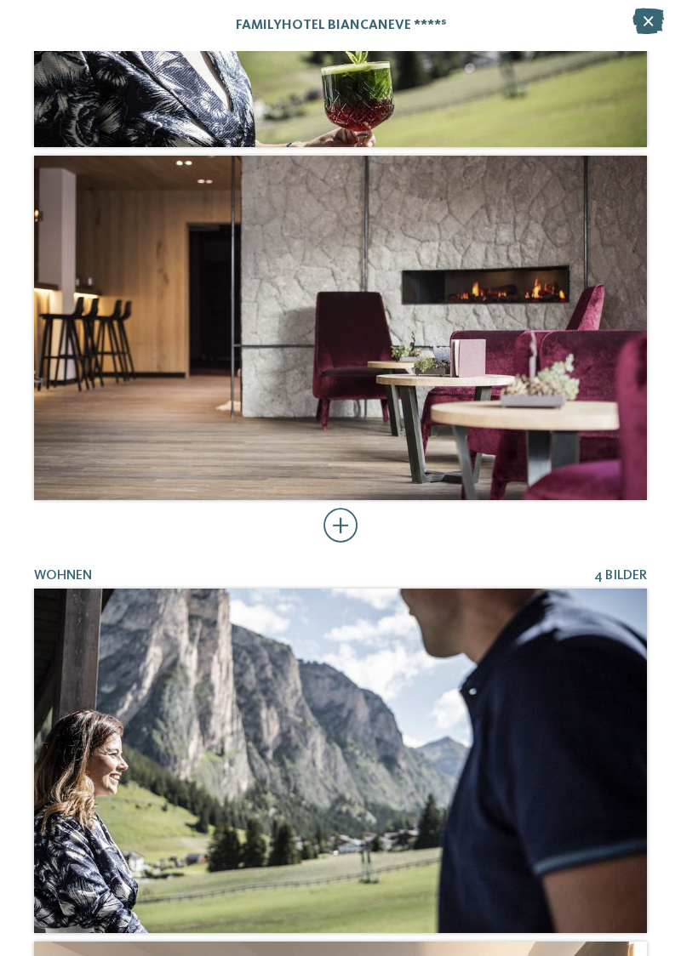
click at [349, 536] on div at bounding box center [340, 526] width 35 height 34
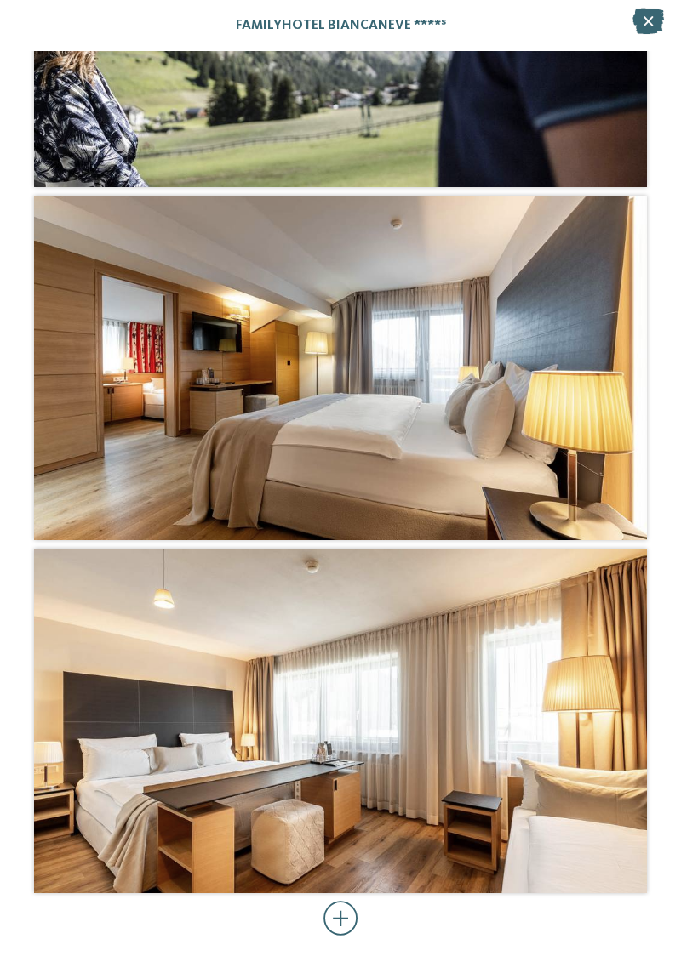
scroll to position [13803, 0]
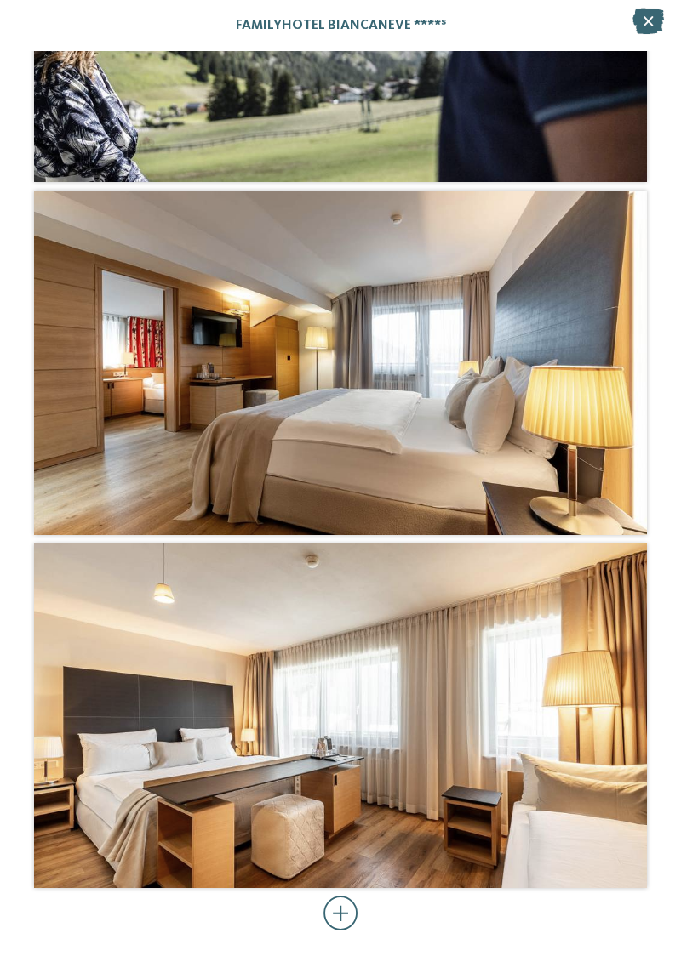
click at [345, 921] on div at bounding box center [340, 914] width 35 height 34
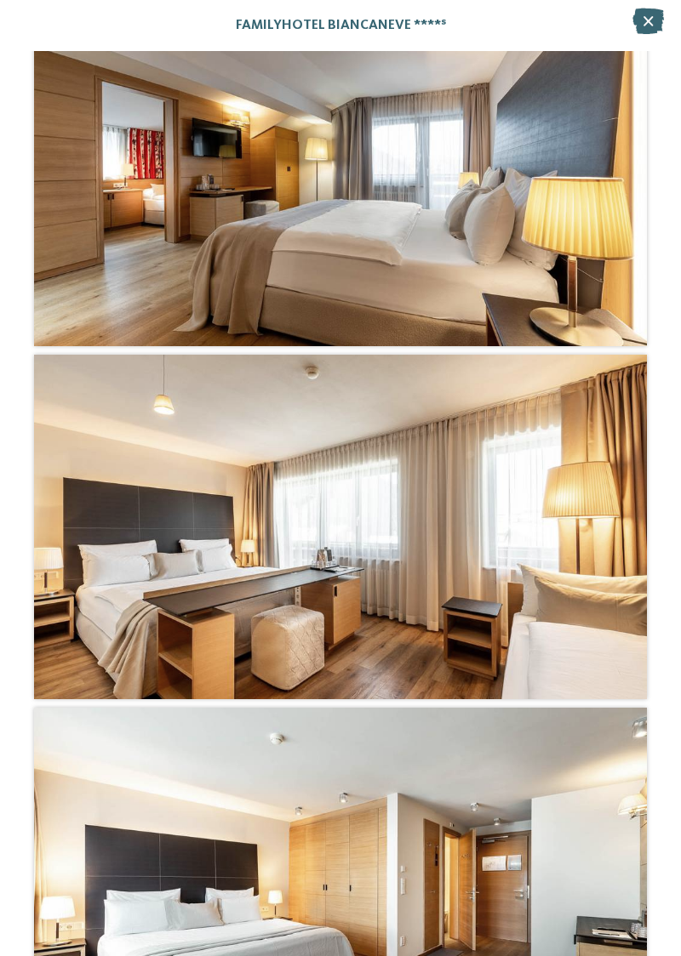
scroll to position [14113, 0]
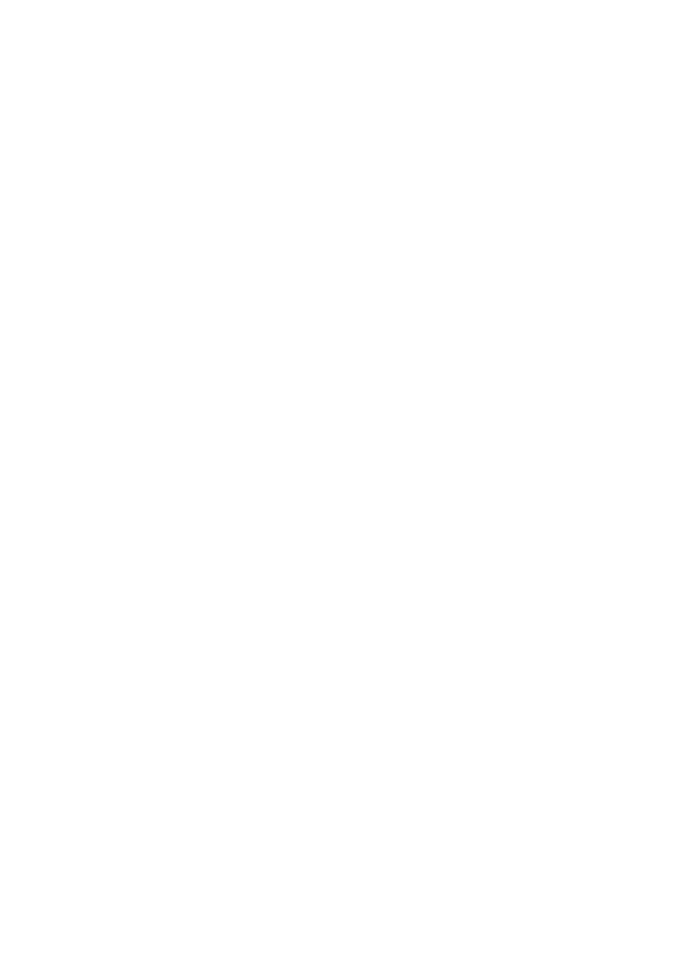
scroll to position [609, 0]
click at [75, 832] on span "www.biancaneve.it" at bounding box center [109, 838] width 99 height 13
click at [422, 524] on h4 "Adventure Family Hotel Maria ****" at bounding box center [498, 546] width 264 height 45
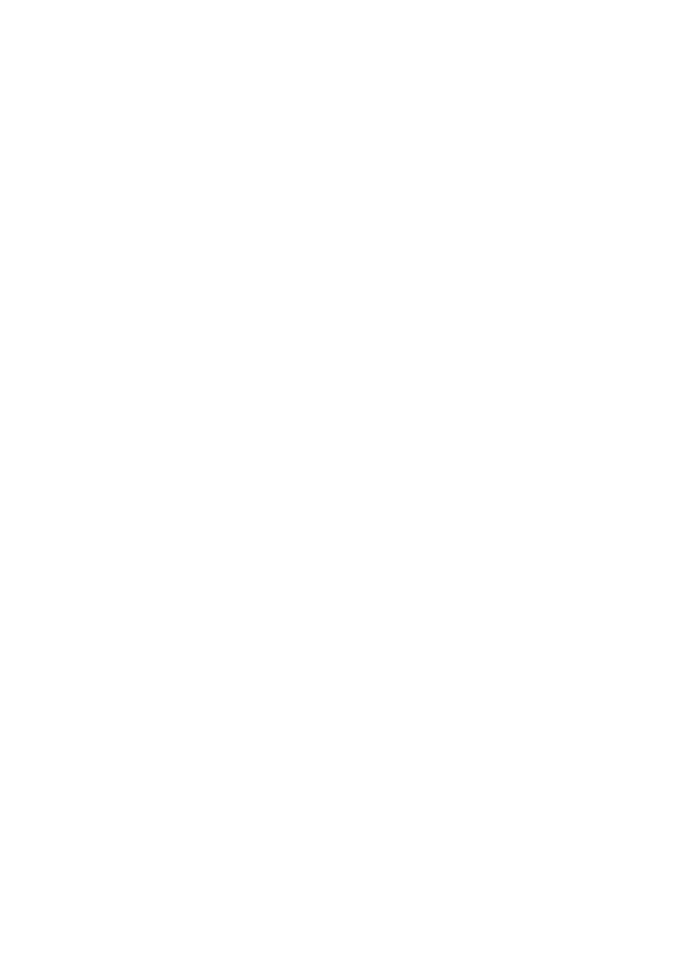
click at [485, 453] on h4 "Adventure Family Hotel Maria ****" at bounding box center [498, 475] width 264 height 45
click at [87, 656] on span "[DOMAIN_NAME]" at bounding box center [109, 654] width 99 height 13
click at [419, 285] on h4 "linara mountain family stay ***" at bounding box center [498, 284] width 264 height 22
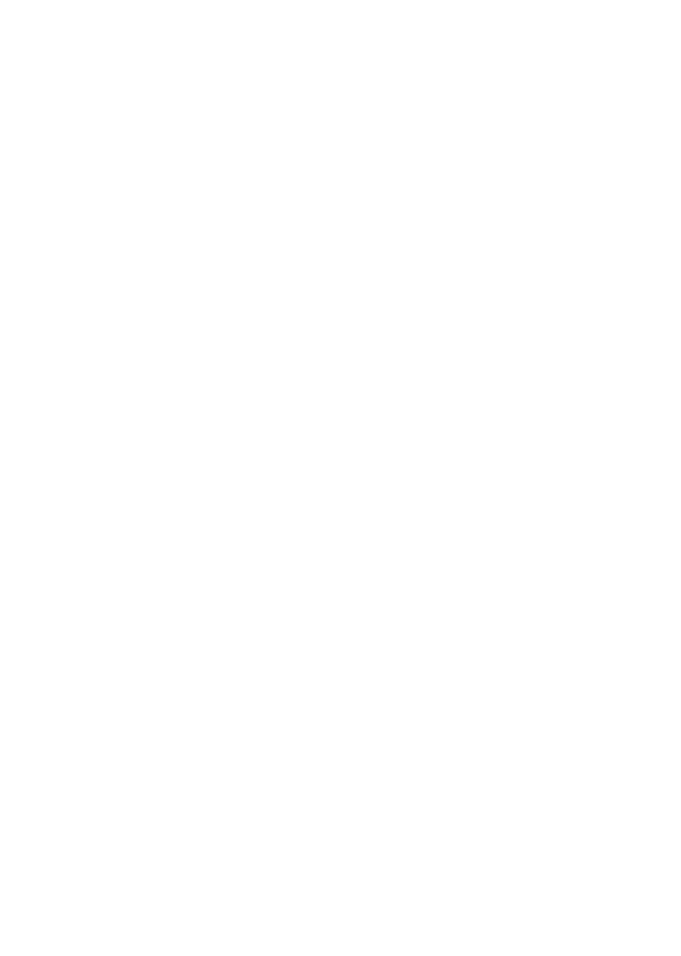
scroll to position [4100, 0]
click at [468, 551] on h4 "Familienresidence & Suiten Das Grafenstein ****ˢ" at bounding box center [498, 564] width 264 height 45
click at [422, 475] on h4 "linara mountain family stay ***" at bounding box center [498, 471] width 264 height 22
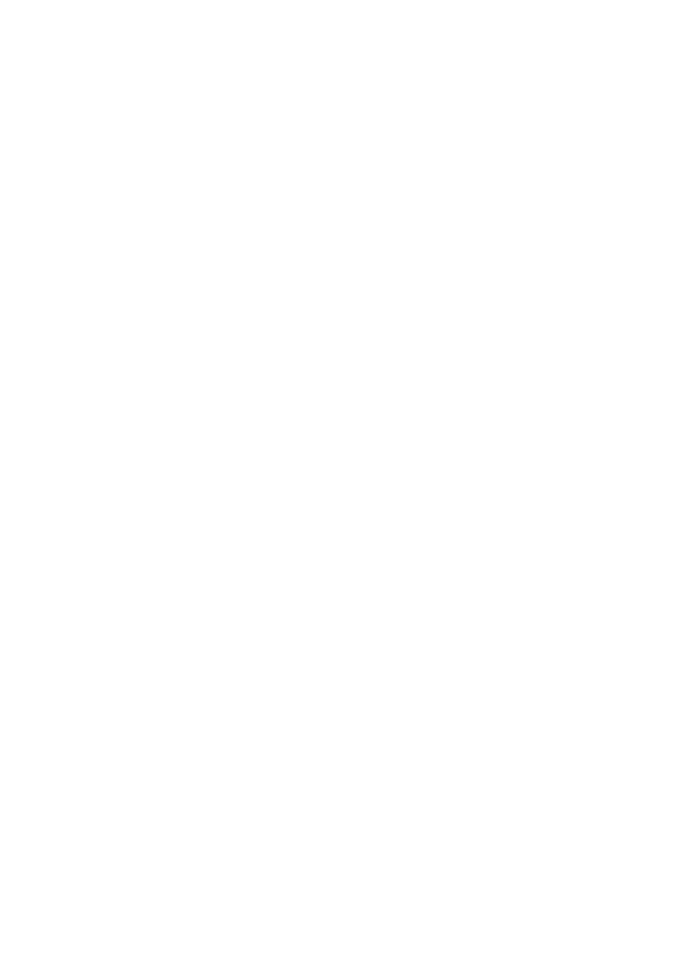
click at [264, 383] on div "Region" at bounding box center [245, 390] width 44 height 14
click at [440, 534] on div at bounding box center [442, 530] width 17 height 17
click at [279, 588] on div "übernehmen" at bounding box center [340, 590] width 221 height 34
click at [125, 452] on h4 "Familienhotel Bella Vista ****" at bounding box center [183, 463] width 264 height 22
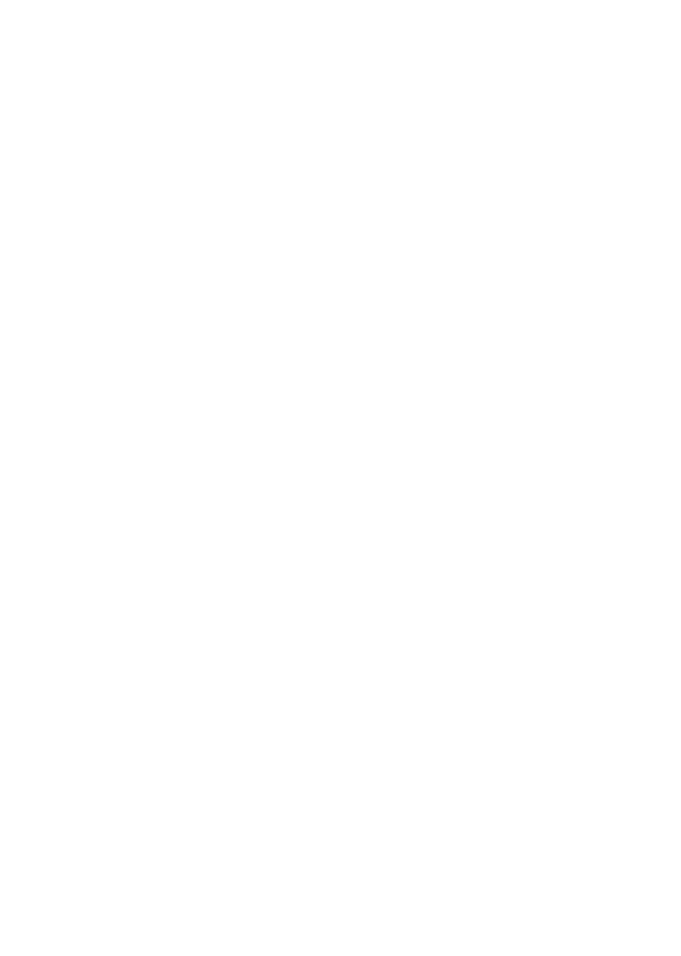
click at [431, 452] on h4 "DAS GERSTL Family Retreat" at bounding box center [498, 463] width 264 height 22
click at [25, 437] on div "Impressionen" at bounding box center [20, 442] width 41 height 34
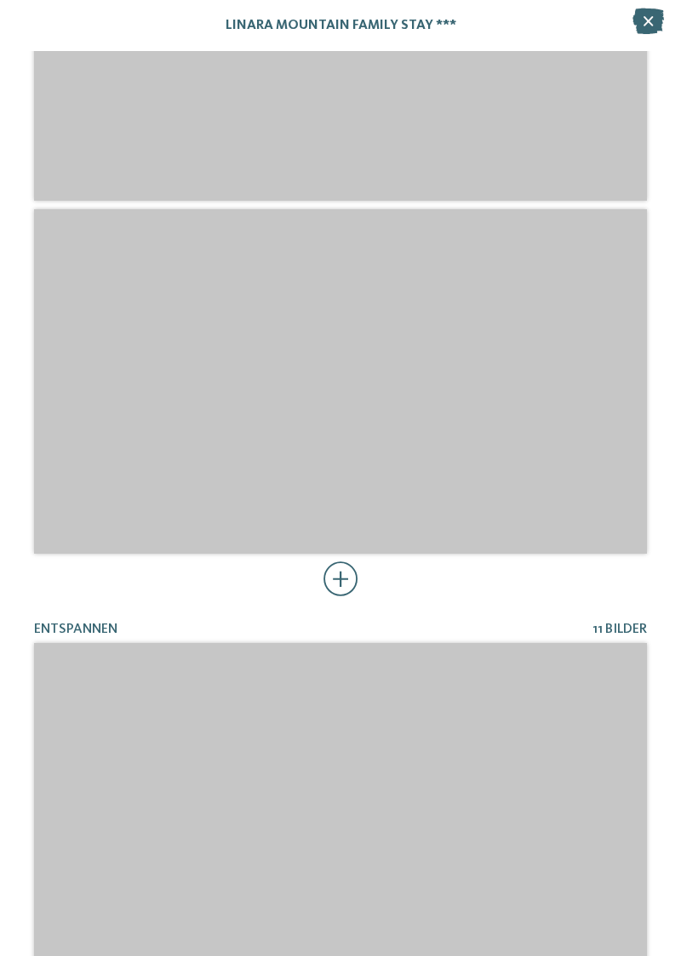
scroll to position [1707, 0]
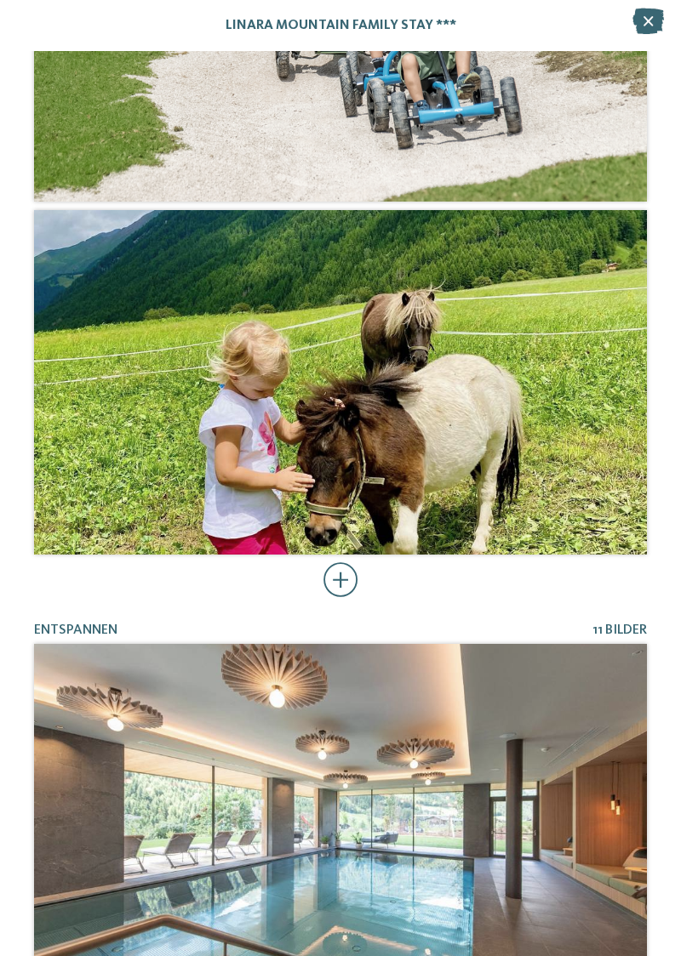
click at [337, 575] on div at bounding box center [340, 580] width 35 height 34
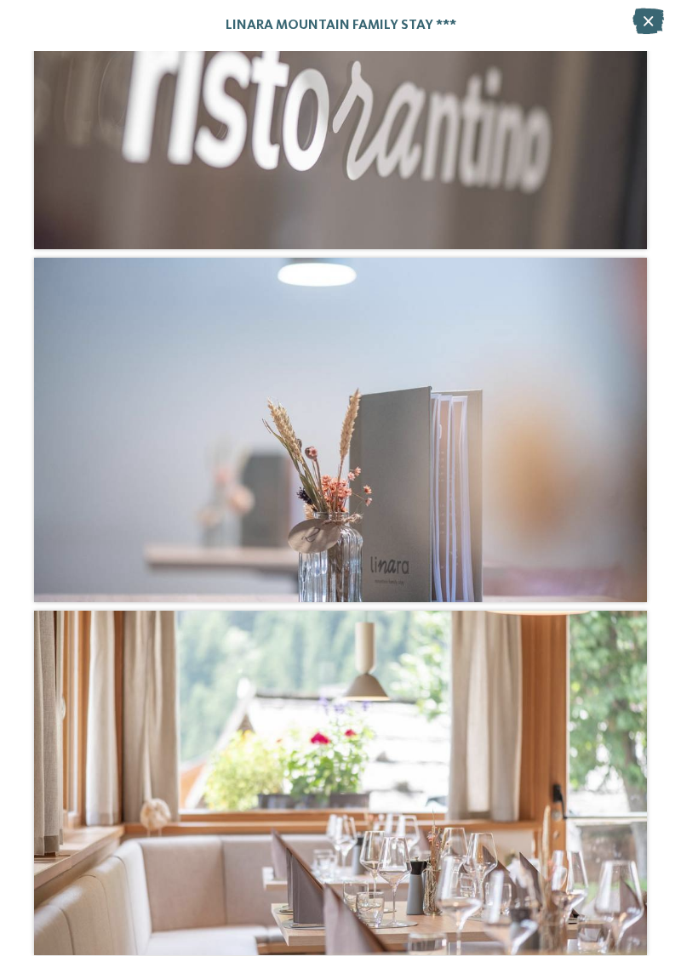
scroll to position [9339, 0]
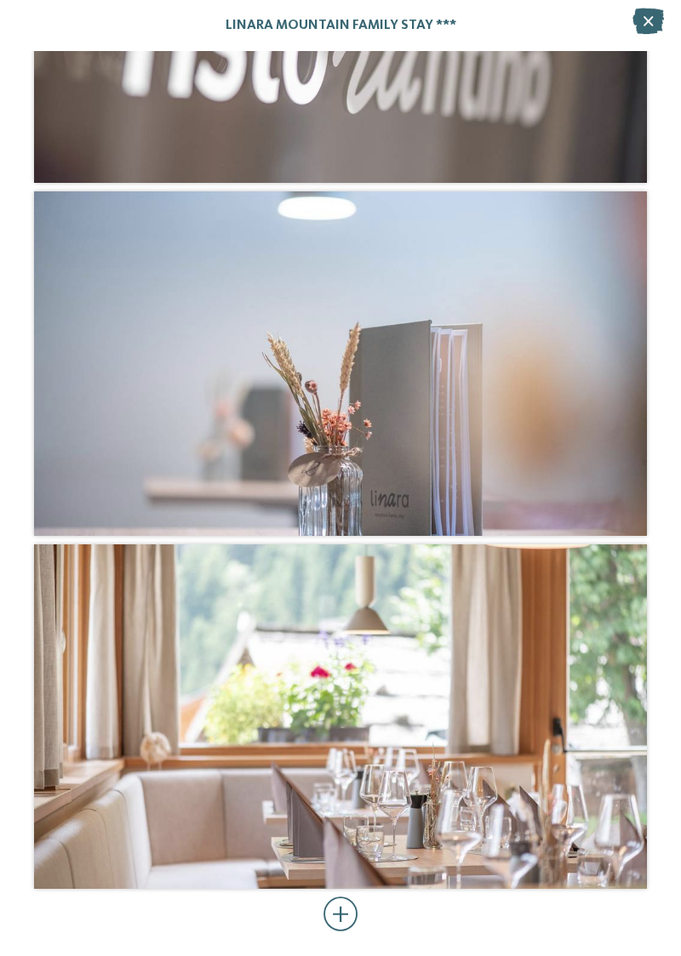
click at [337, 904] on div at bounding box center [340, 915] width 35 height 34
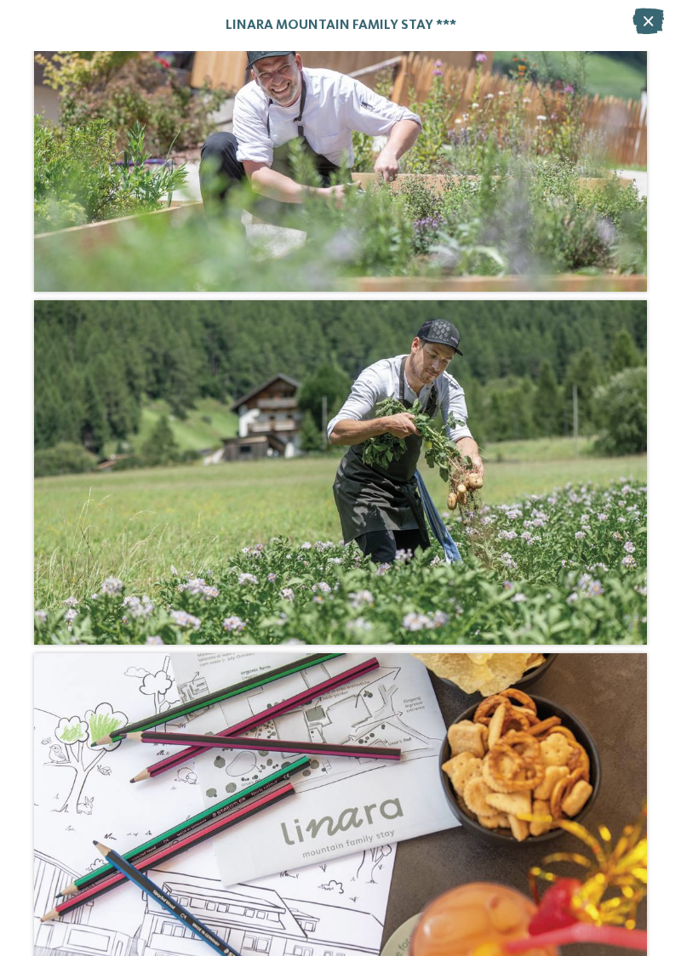
scroll to position [13888, 0]
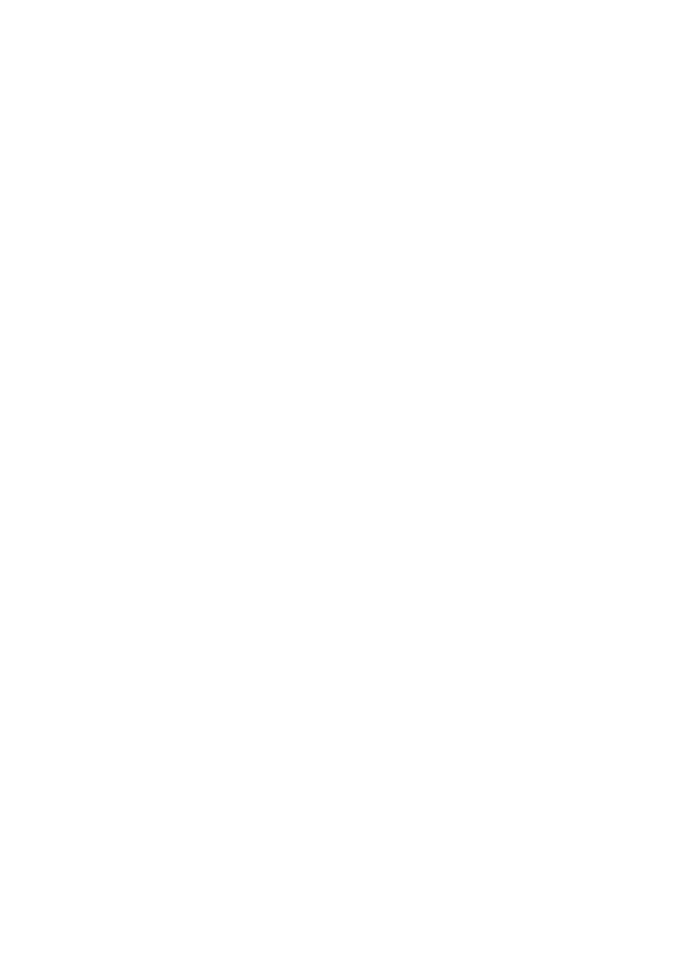
click at [21, 432] on div "Impressionen" at bounding box center [20, 442] width 41 height 34
click at [10, 444] on div "Impressionen" at bounding box center [20, 442] width 41 height 34
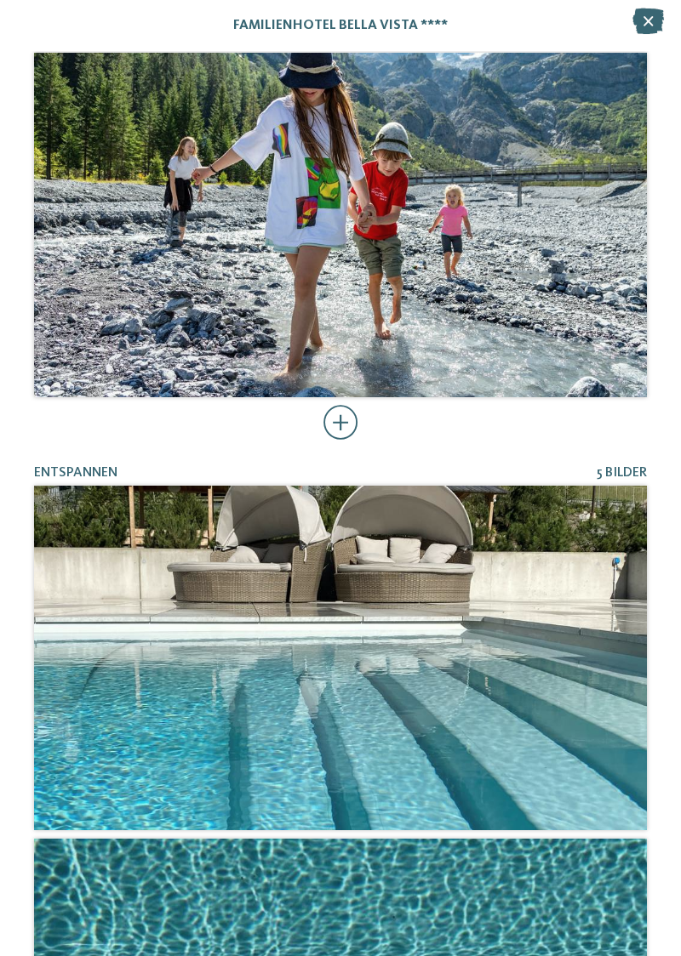
scroll to position [727, 0]
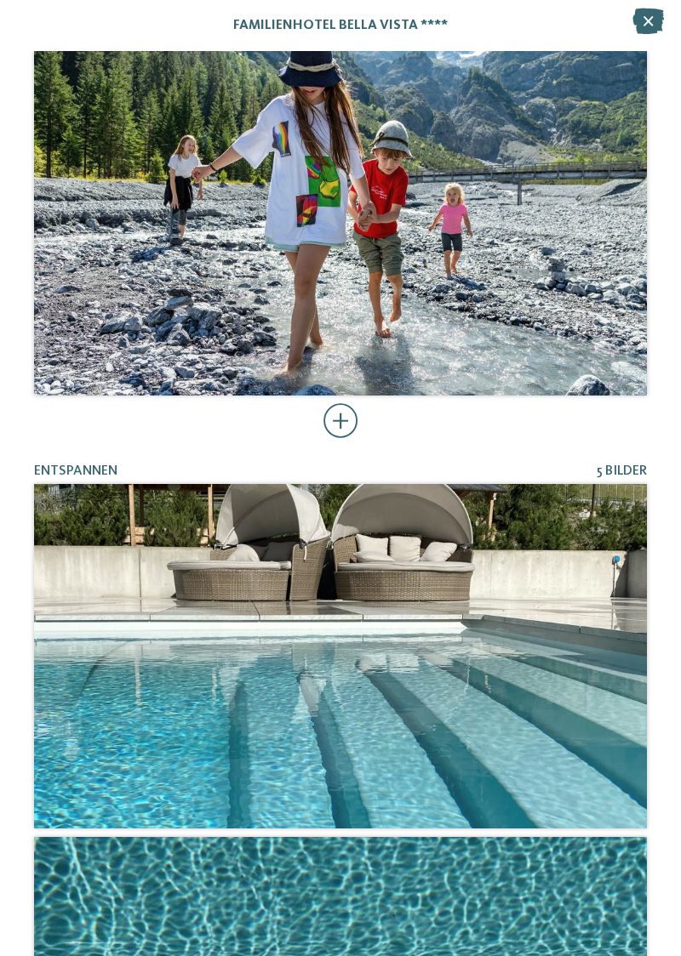
click at [340, 411] on div at bounding box center [340, 421] width 35 height 34
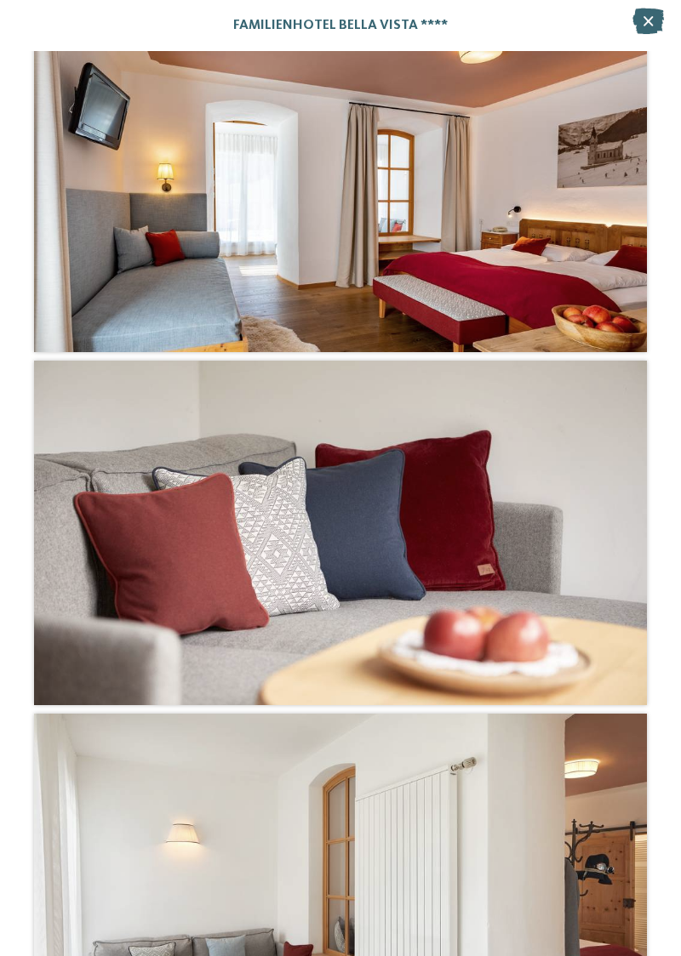
scroll to position [4316, 0]
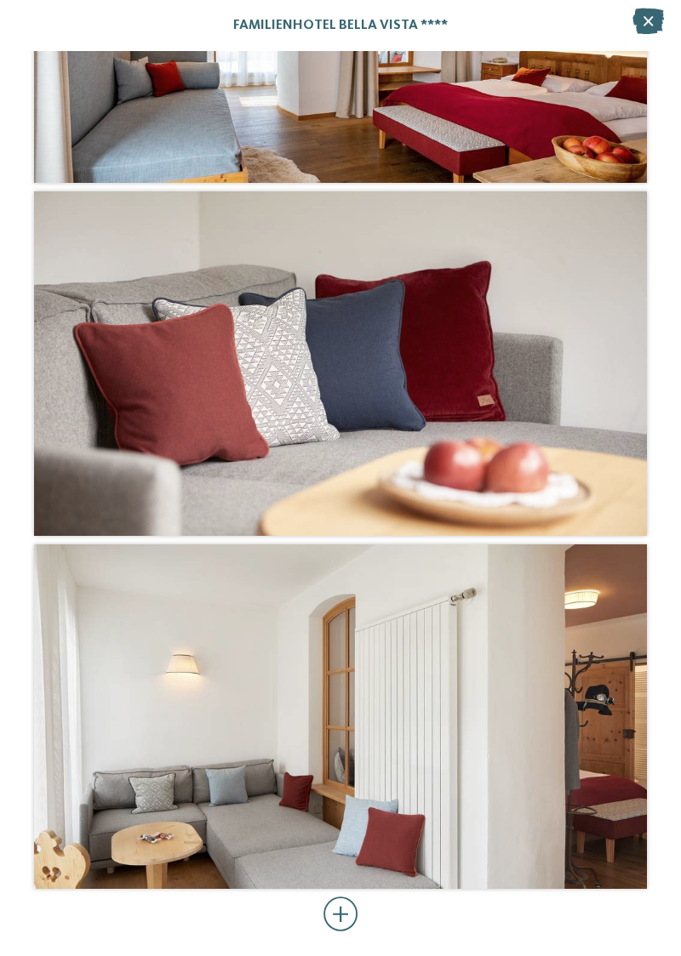
click at [342, 914] on div at bounding box center [340, 915] width 35 height 34
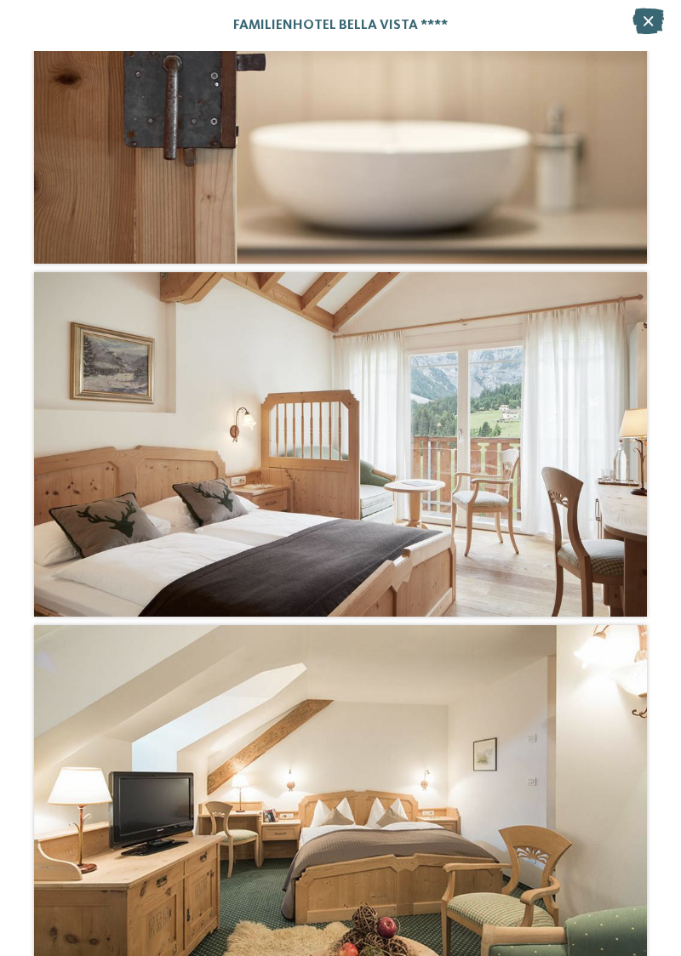
scroll to position [5686, 0]
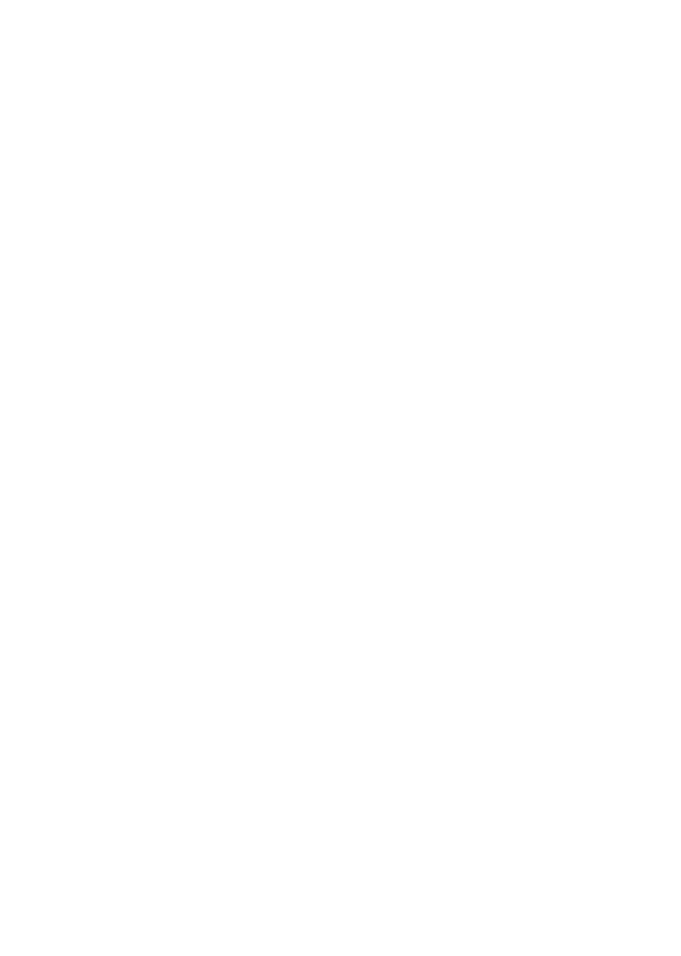
scroll to position [119, 0]
click at [21, 325] on icon at bounding box center [20, 324] width 15 height 12
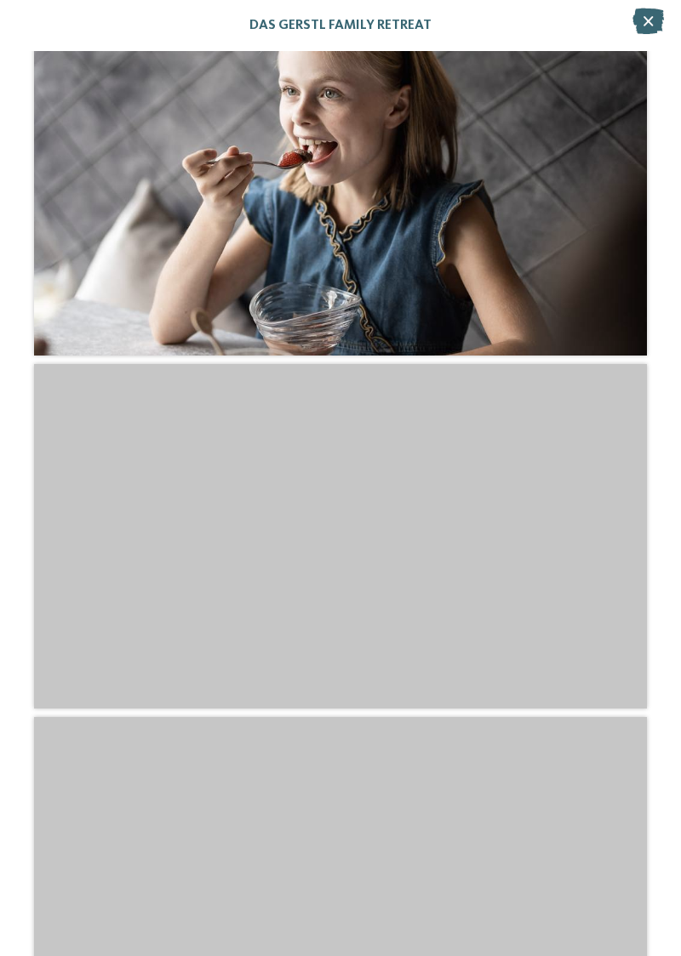
scroll to position [4721, 0]
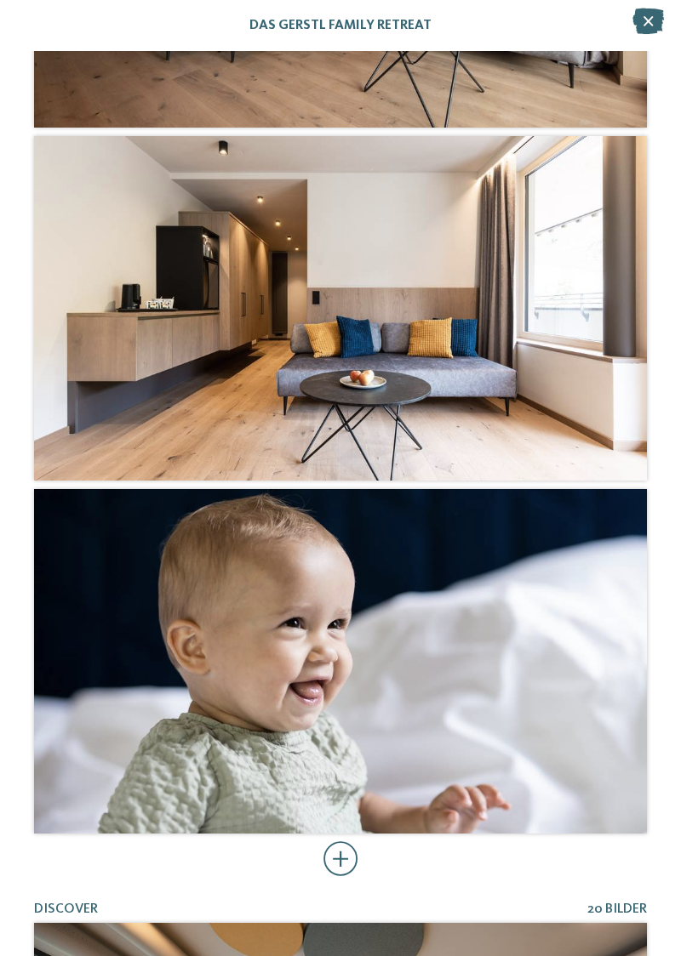
scroll to position [1283, 0]
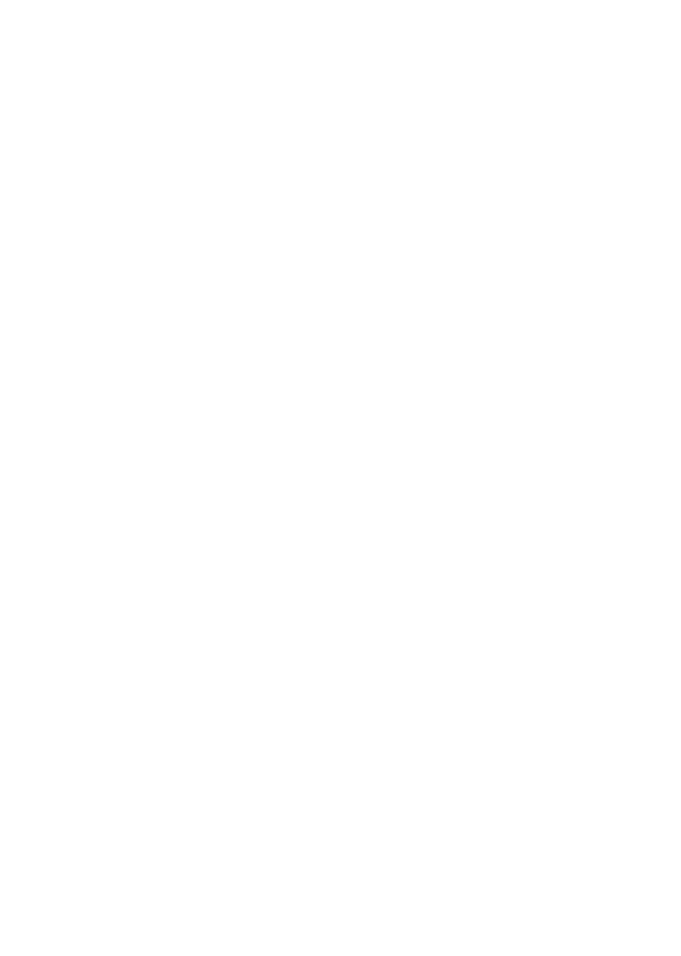
scroll to position [2134, 0]
